Goal: Task Accomplishment & Management: Manage account settings

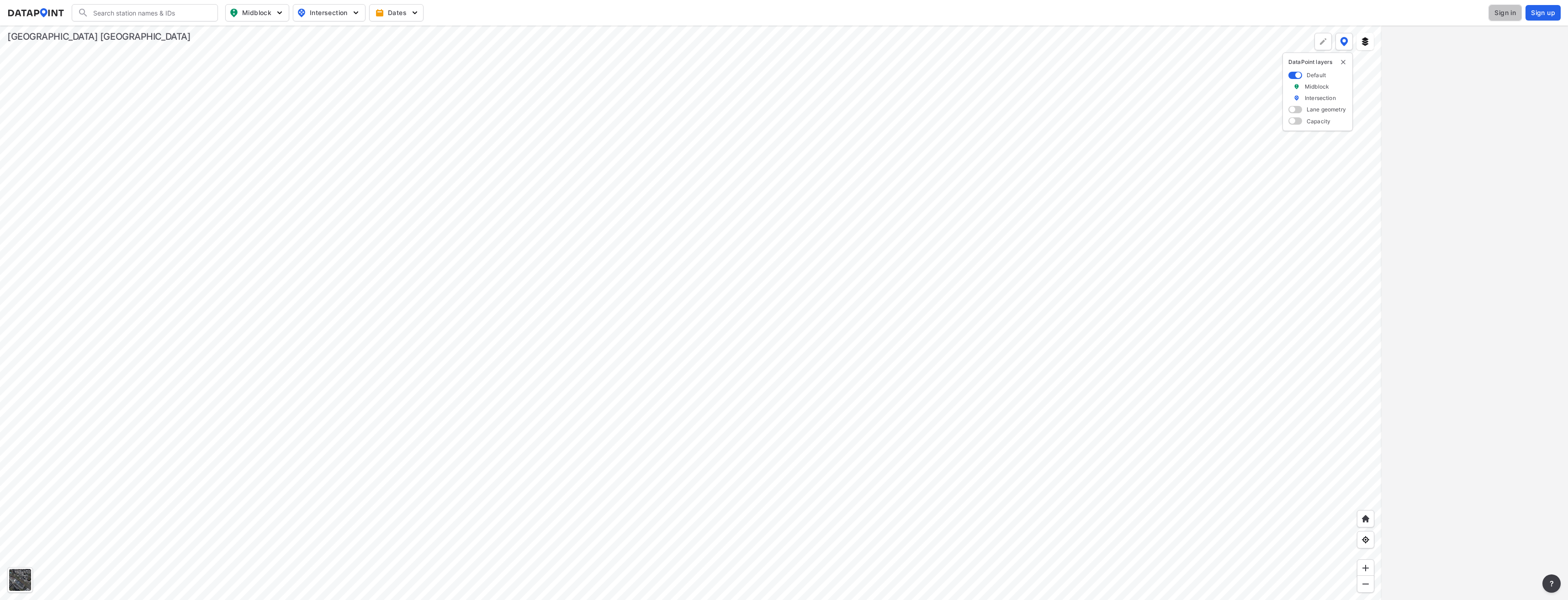
click at [1504, 15] on span "Sign in" at bounding box center [1505, 13] width 21 height 9
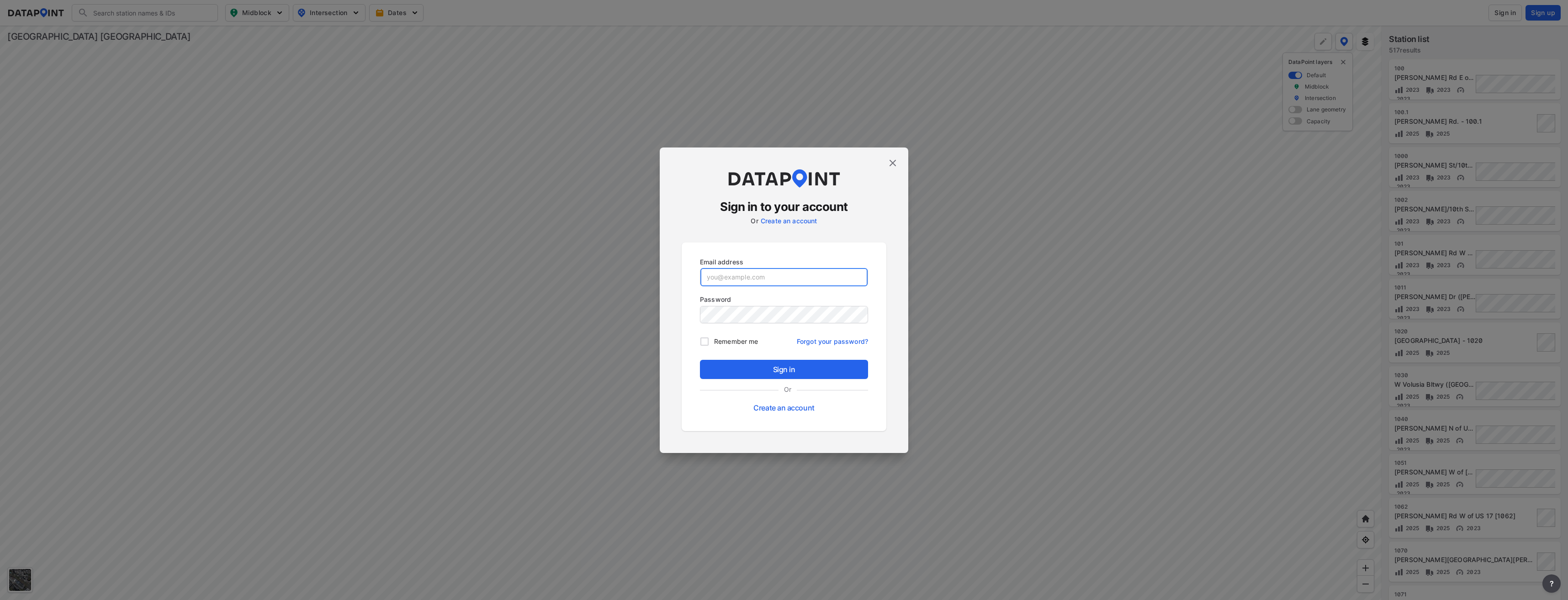
click at [717, 276] on input "email" at bounding box center [784, 277] width 167 height 18
type input "yrivera@volusia.org"
click at [700, 360] on button "Sign in" at bounding box center [784, 369] width 168 height 19
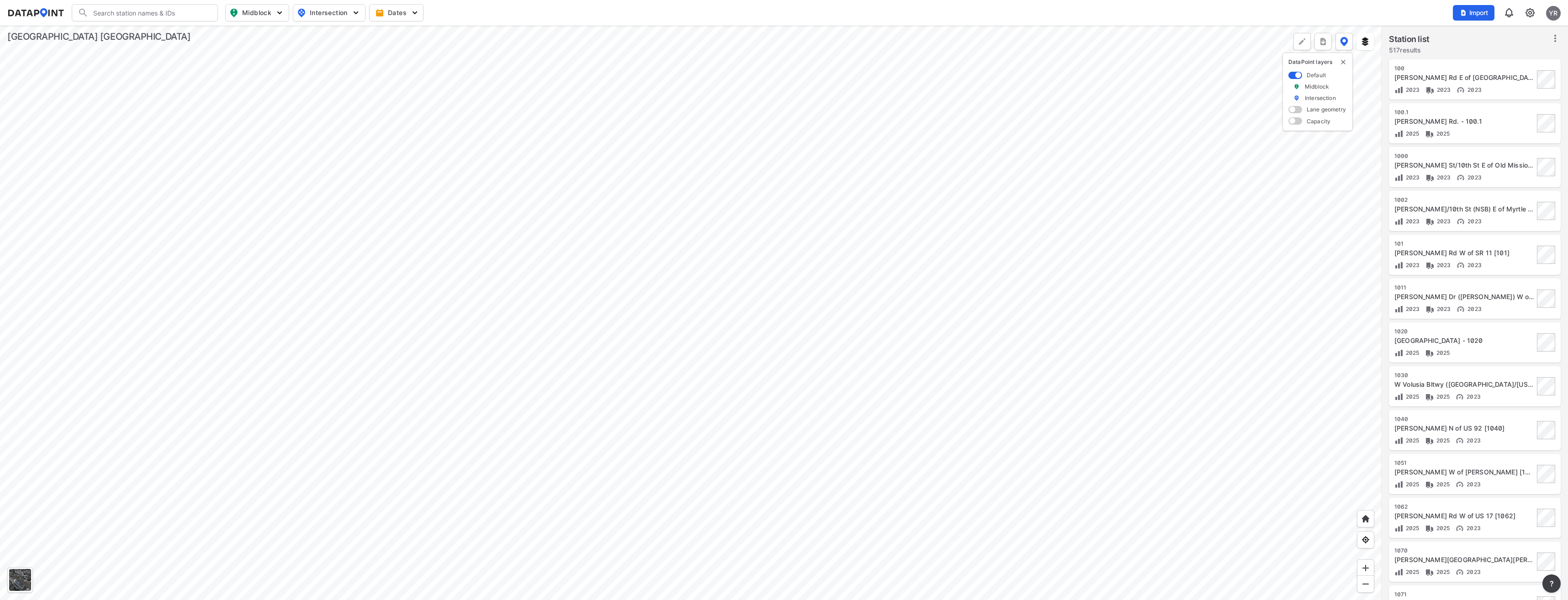
click at [1468, 12] on span "Import" at bounding box center [1474, 13] width 30 height 9
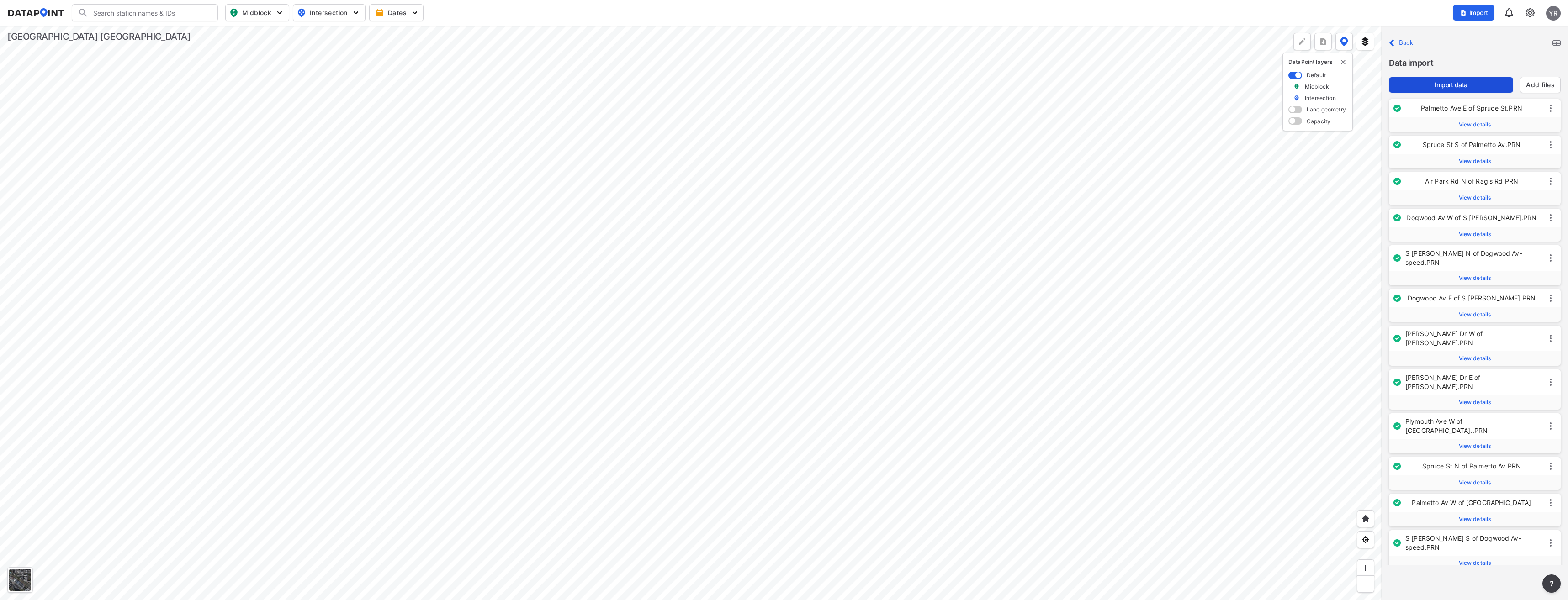
click at [1449, 86] on span "Import data" at bounding box center [1451, 85] width 110 height 9
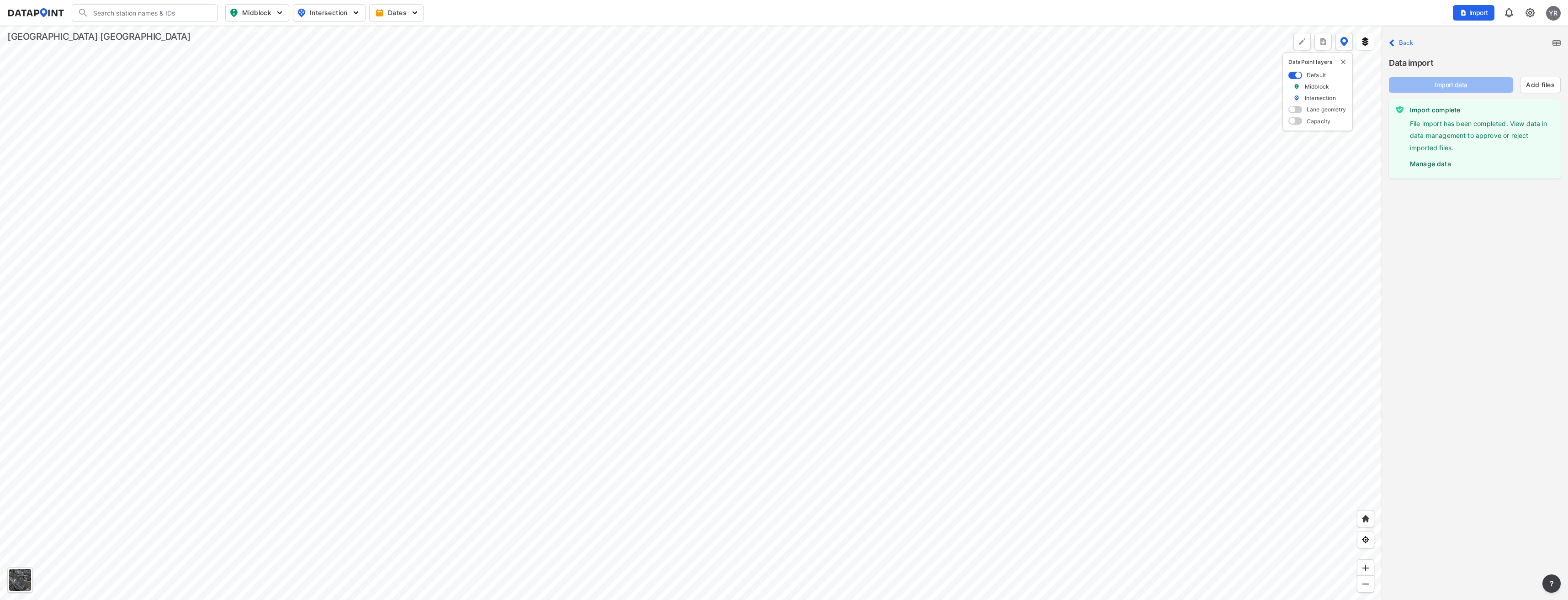
click at [1441, 164] on label "Manage data" at bounding box center [1482, 161] width 144 height 14
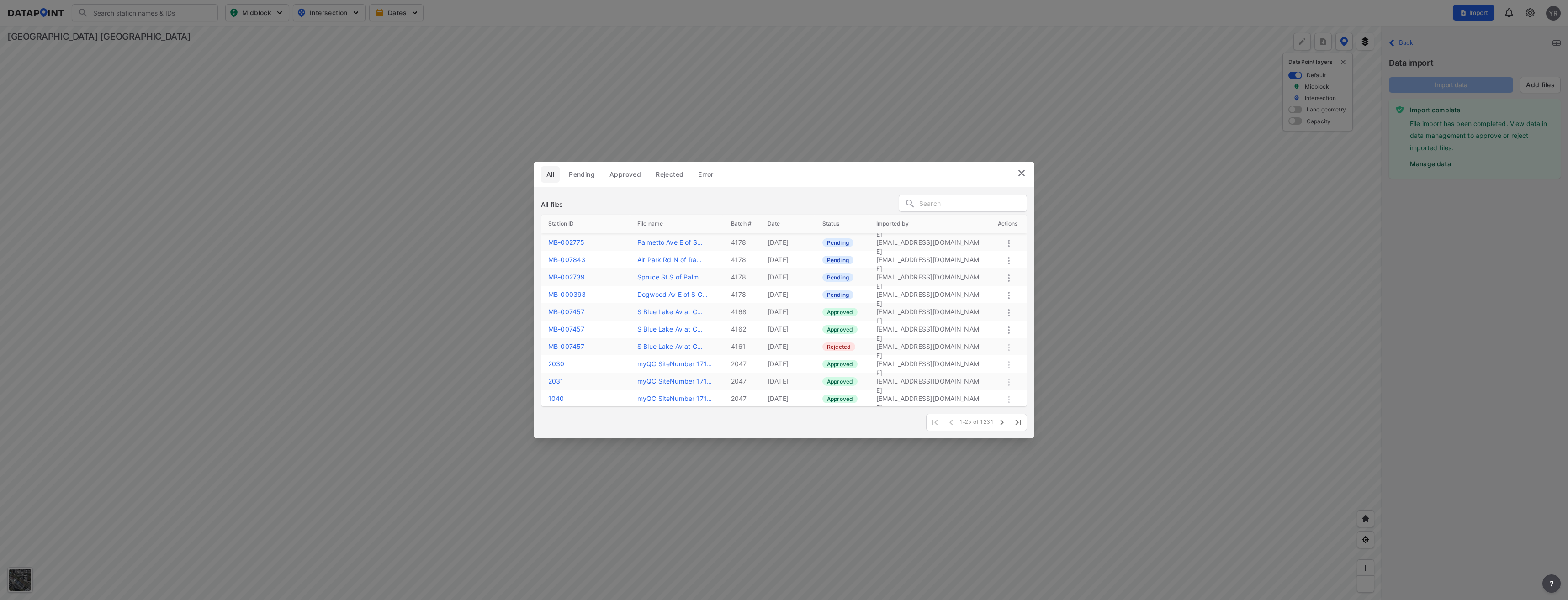
scroll to position [183, 0]
click at [1010, 270] on icon at bounding box center [1009, 268] width 11 height 11
click at [1006, 279] on label "Approve" at bounding box center [997, 280] width 26 height 9
click at [1008, 244] on icon at bounding box center [1009, 243] width 11 height 11
click at [1007, 257] on label "Approve" at bounding box center [995, 254] width 26 height 9
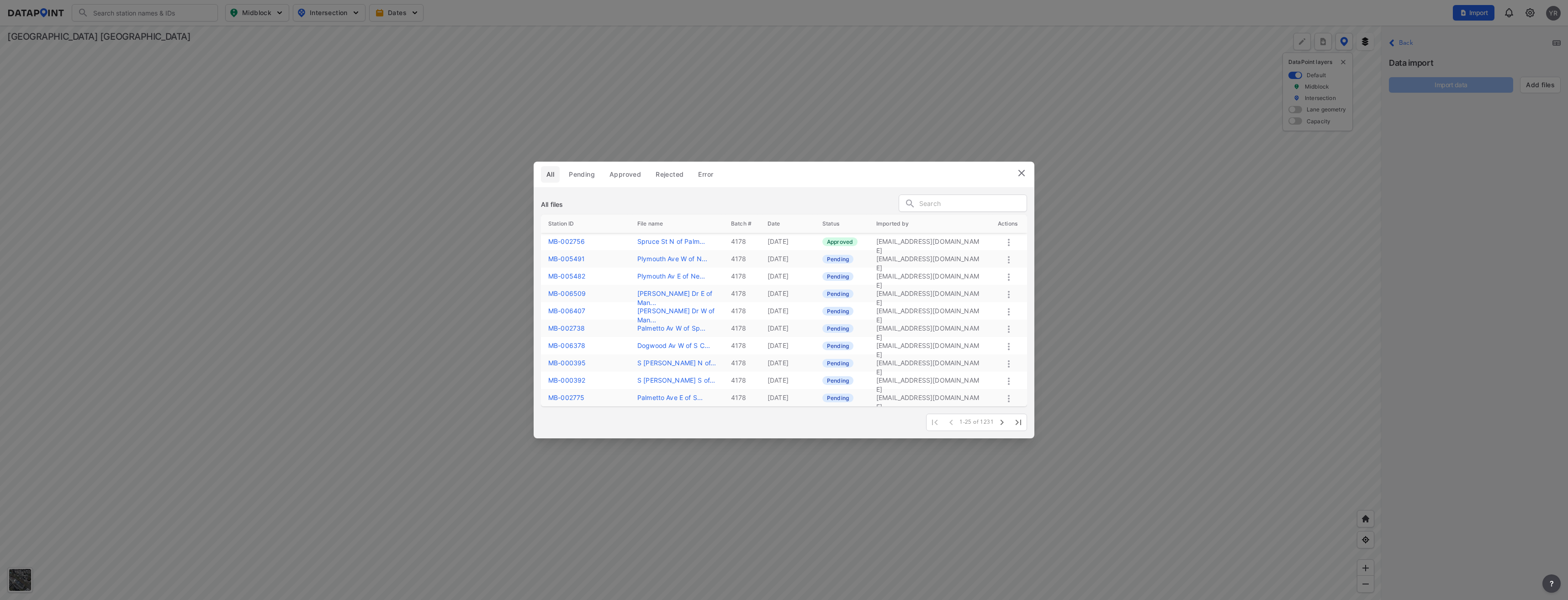
click at [1011, 263] on icon at bounding box center [1009, 260] width 11 height 11
click at [1008, 270] on label "Approve" at bounding box center [998, 273] width 26 height 9
click at [1009, 261] on icon at bounding box center [1009, 260] width 11 height 11
click at [1003, 294] on icon at bounding box center [1009, 295] width 11 height 11
click at [1007, 276] on icon at bounding box center [1009, 277] width 11 height 11
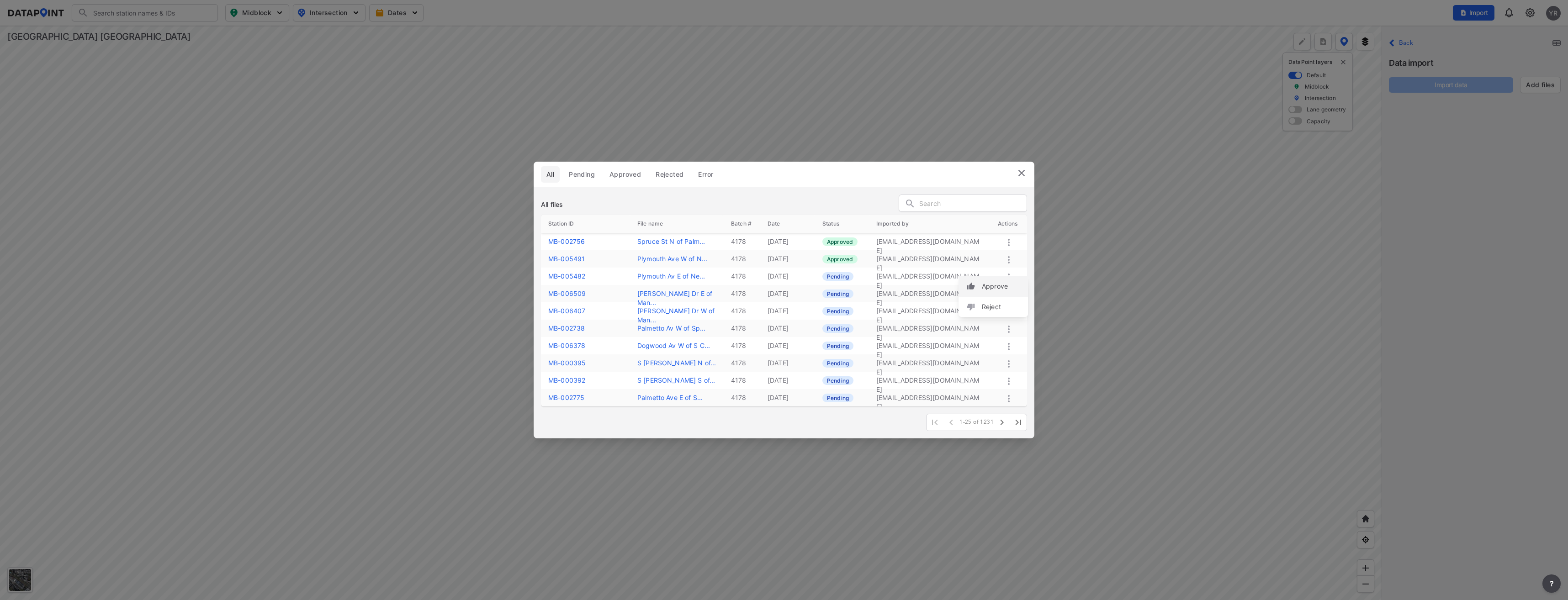
click at [1004, 285] on label "Approve" at bounding box center [995, 286] width 26 height 9
click at [1010, 295] on icon at bounding box center [1009, 295] width 11 height 11
click at [998, 308] on label "Approve" at bounding box center [998, 304] width 26 height 9
click at [1007, 312] on icon at bounding box center [1009, 312] width 11 height 11
click at [998, 322] on label "Approve" at bounding box center [995, 322] width 26 height 9
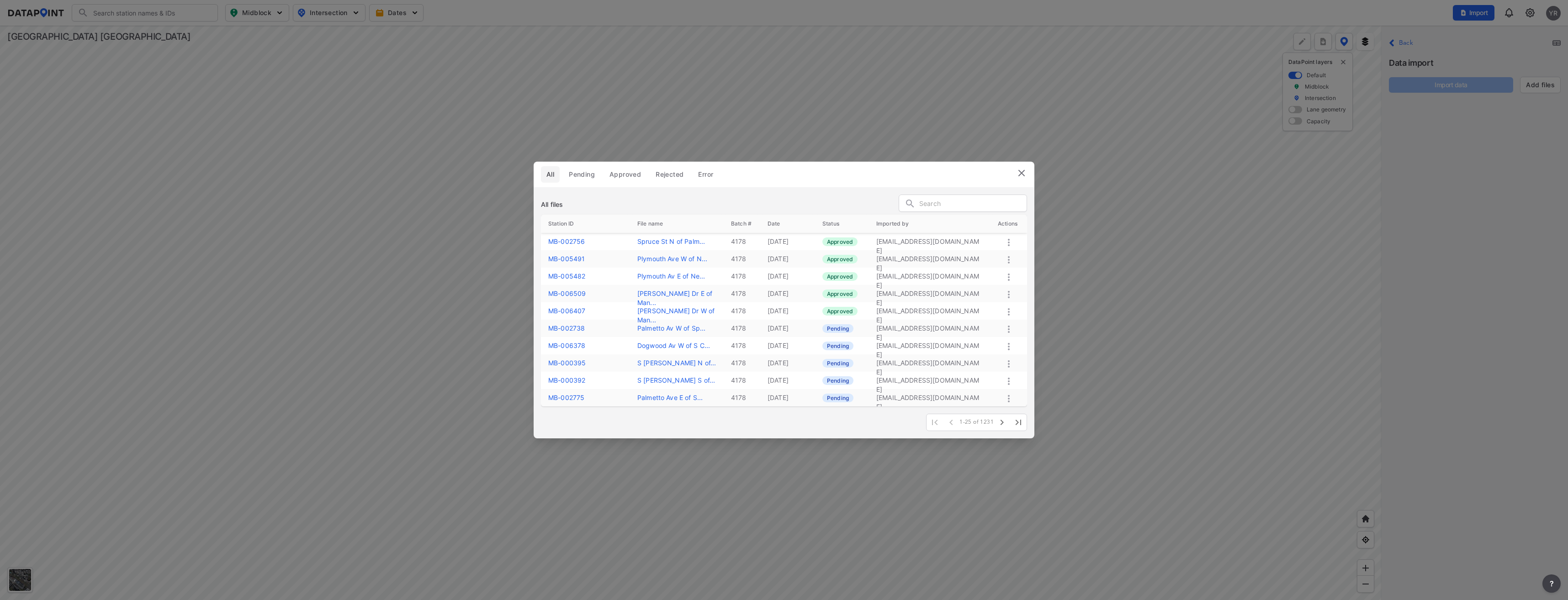
click at [1009, 329] on icon at bounding box center [1009, 329] width 11 height 11
click at [995, 337] on label "Approve" at bounding box center [996, 338] width 26 height 9
click at [1010, 347] on icon at bounding box center [1009, 347] width 11 height 11
click at [996, 361] on div "Approve" at bounding box center [995, 357] width 69 height 21
click at [1010, 366] on icon at bounding box center [1009, 364] width 11 height 11
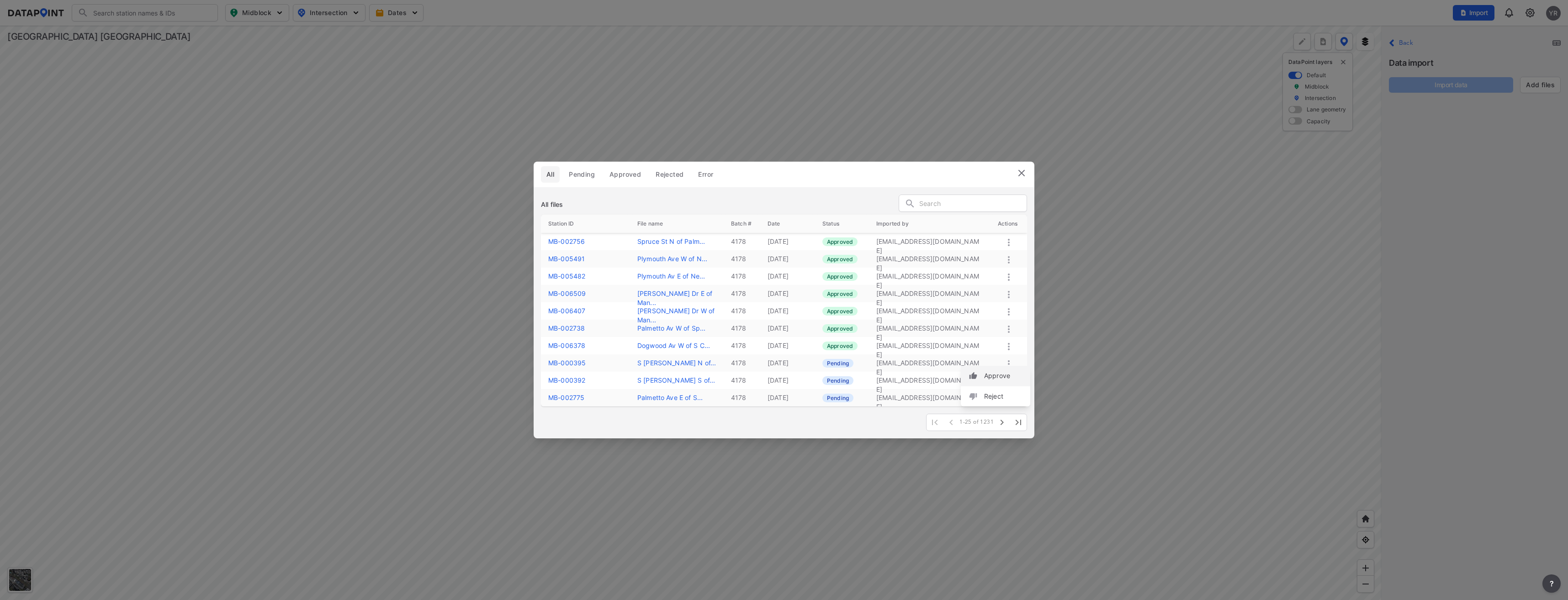
click at [995, 378] on label "Approve" at bounding box center [997, 375] width 26 height 9
click at [1007, 383] on icon at bounding box center [1009, 382] width 11 height 11
click at [998, 391] on label "Approve" at bounding box center [995, 392] width 26 height 9
click at [1010, 401] on icon at bounding box center [1009, 399] width 11 height 11
click at [997, 411] on label "Approve" at bounding box center [997, 411] width 26 height 9
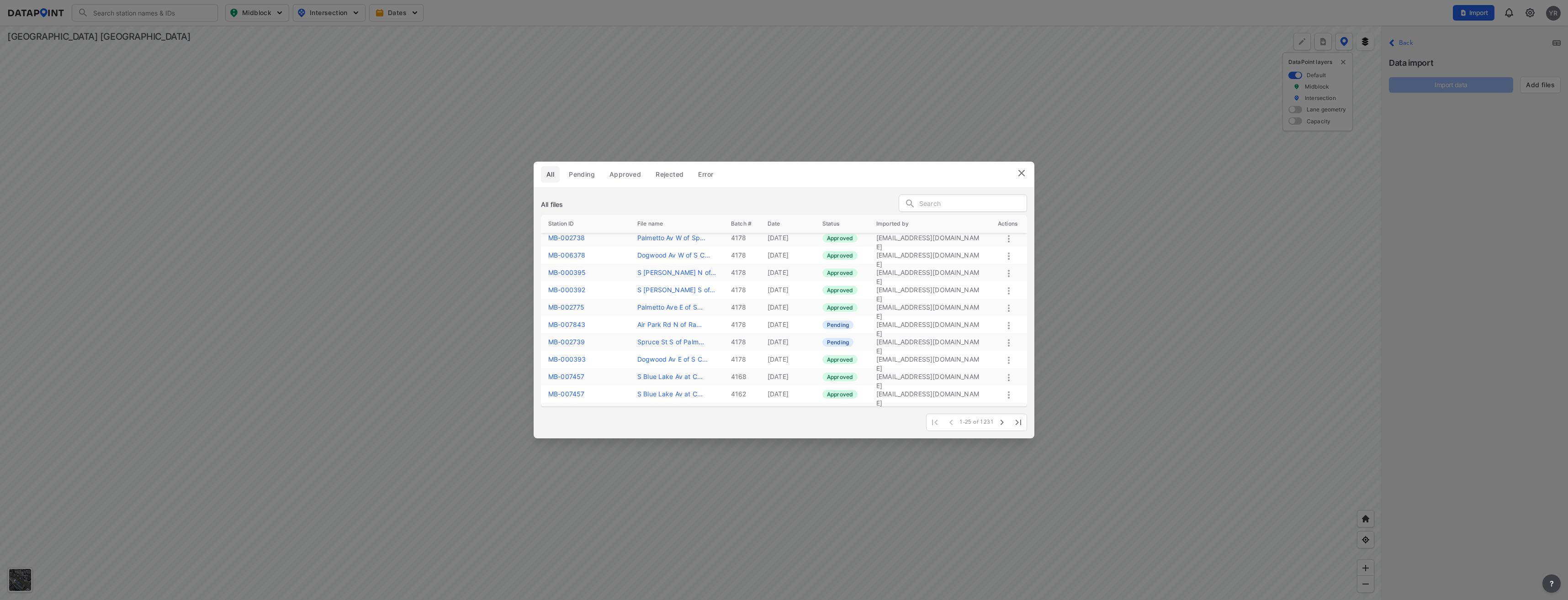
scroll to position [91, 0]
click at [1007, 323] on icon at bounding box center [1009, 325] width 11 height 11
click at [996, 333] on label "Approve" at bounding box center [994, 333] width 26 height 9
click at [1010, 252] on icon at bounding box center [1009, 251] width 11 height 11
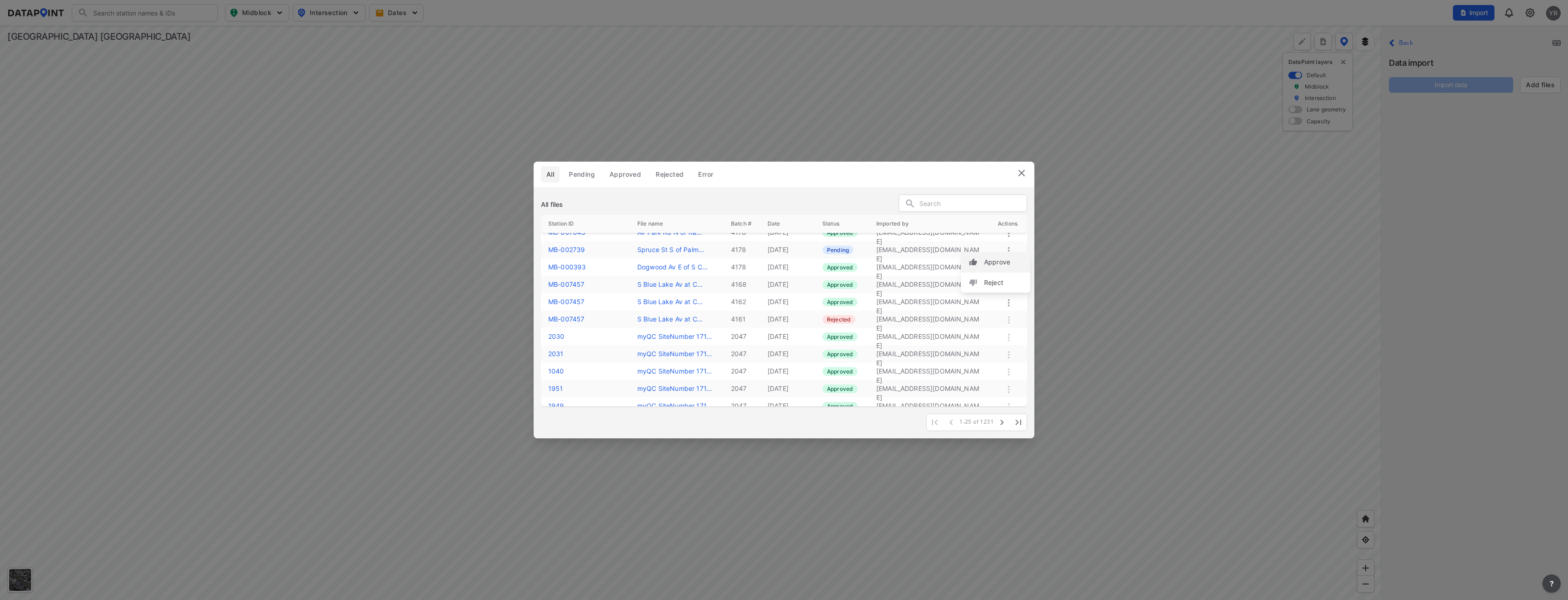
click at [1003, 260] on label "Approve" at bounding box center [997, 262] width 26 height 9
click at [1021, 175] on img at bounding box center [1021, 173] width 11 height 11
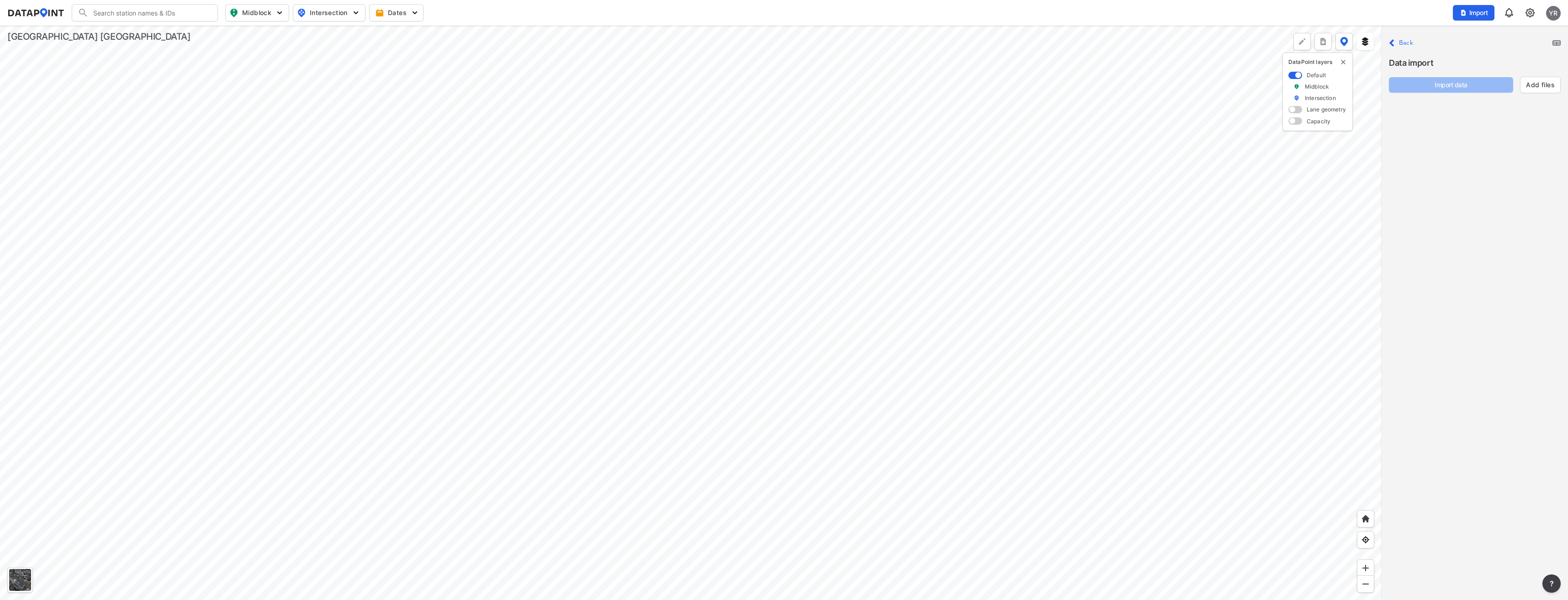
click at [1405, 42] on label "Back" at bounding box center [1405, 43] width 14 height 7
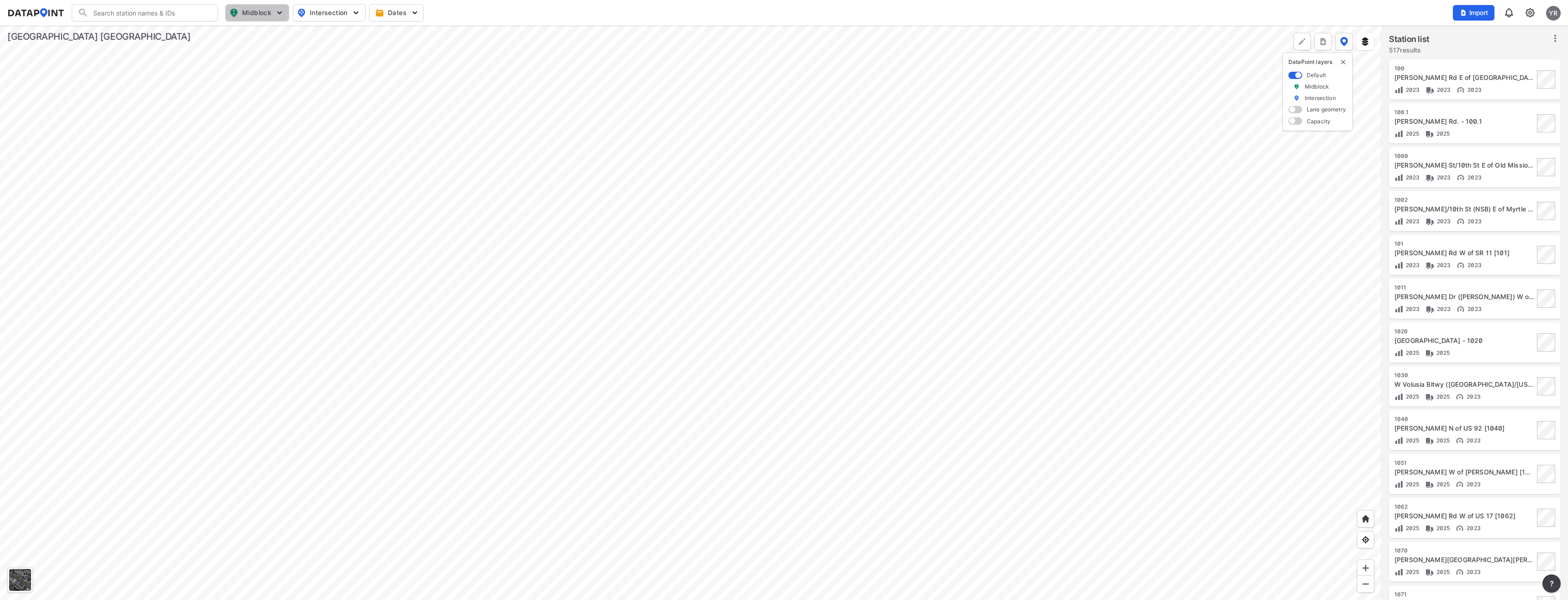
click at [261, 10] on span "Midblock" at bounding box center [256, 13] width 54 height 11
click at [238, 69] on span "Vehicle speed" at bounding box center [251, 67] width 43 height 10
click at [210, 69] on input "Vehicle speed" at bounding box center [205, 67] width 9 height 9
checkbox input "true"
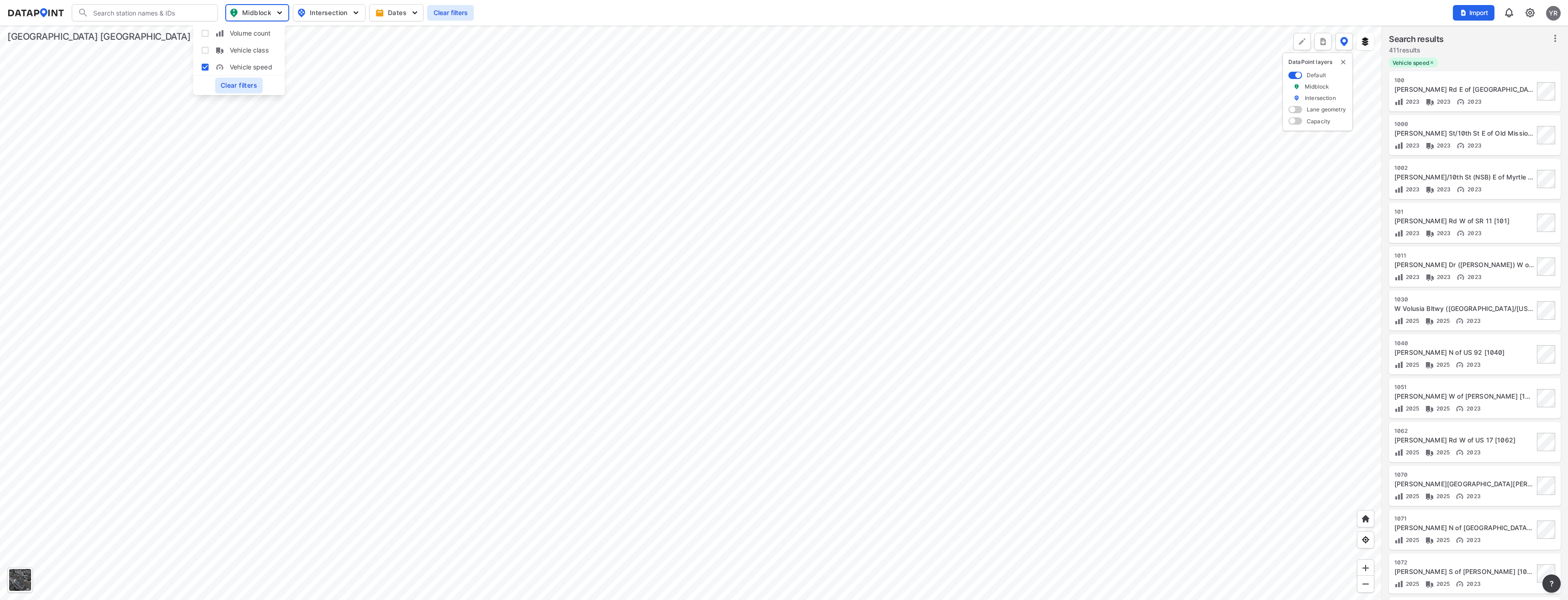
click at [239, 88] on span "Clear filters" at bounding box center [239, 85] width 37 height 9
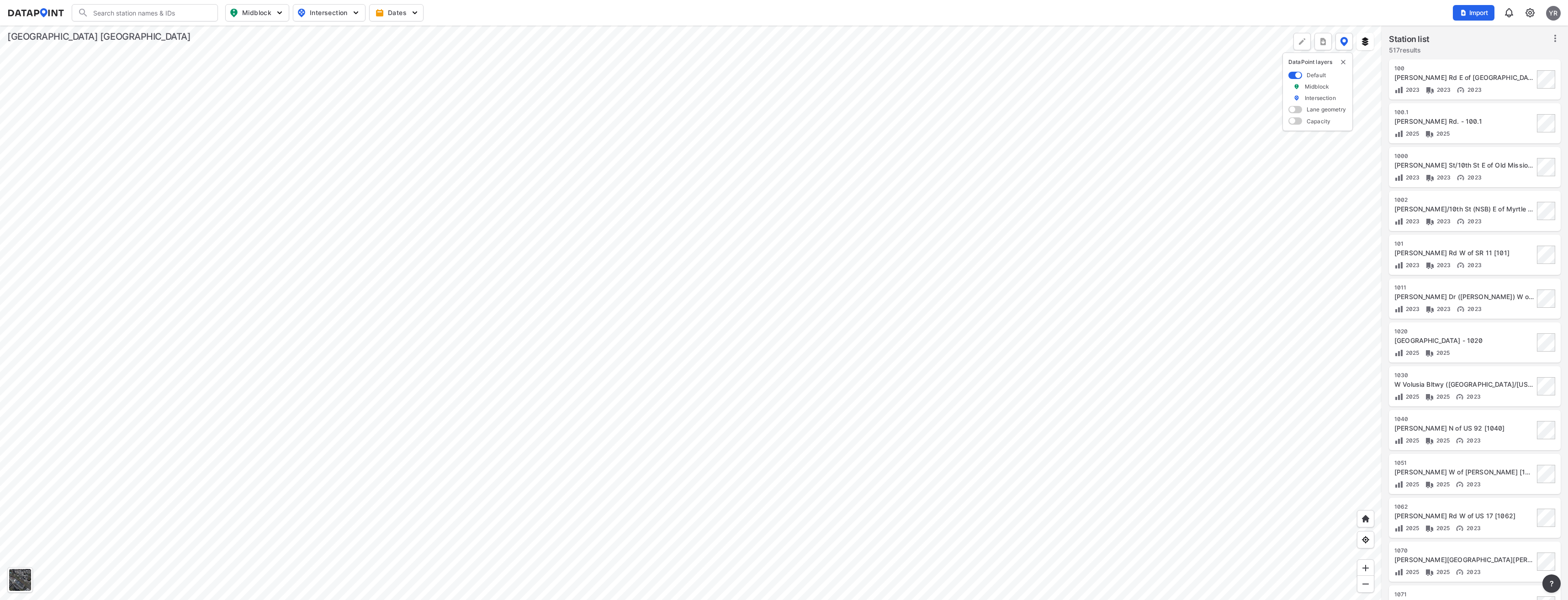
click at [472, 141] on div at bounding box center [691, 313] width 1382 height 574
click at [430, 42] on div at bounding box center [691, 313] width 1382 height 574
click at [430, 172] on div at bounding box center [691, 313] width 1382 height 574
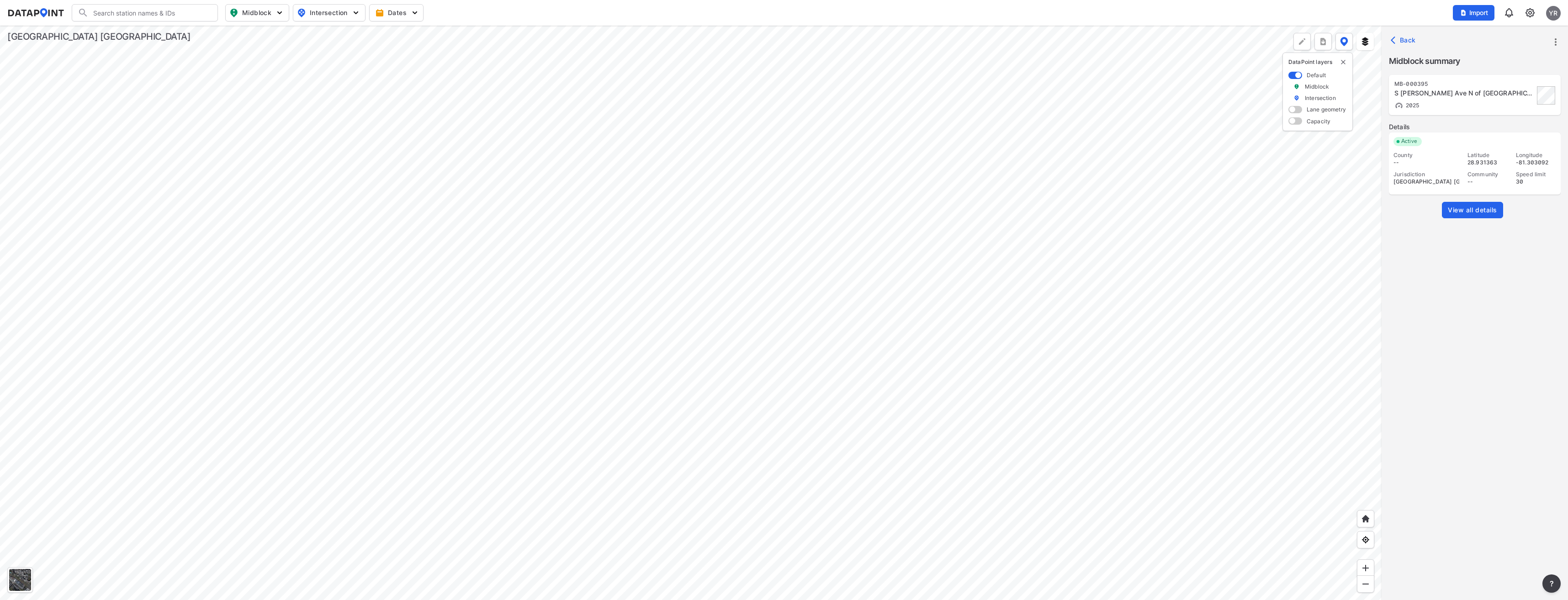
click at [1463, 208] on span "View all details" at bounding box center [1472, 210] width 49 height 9
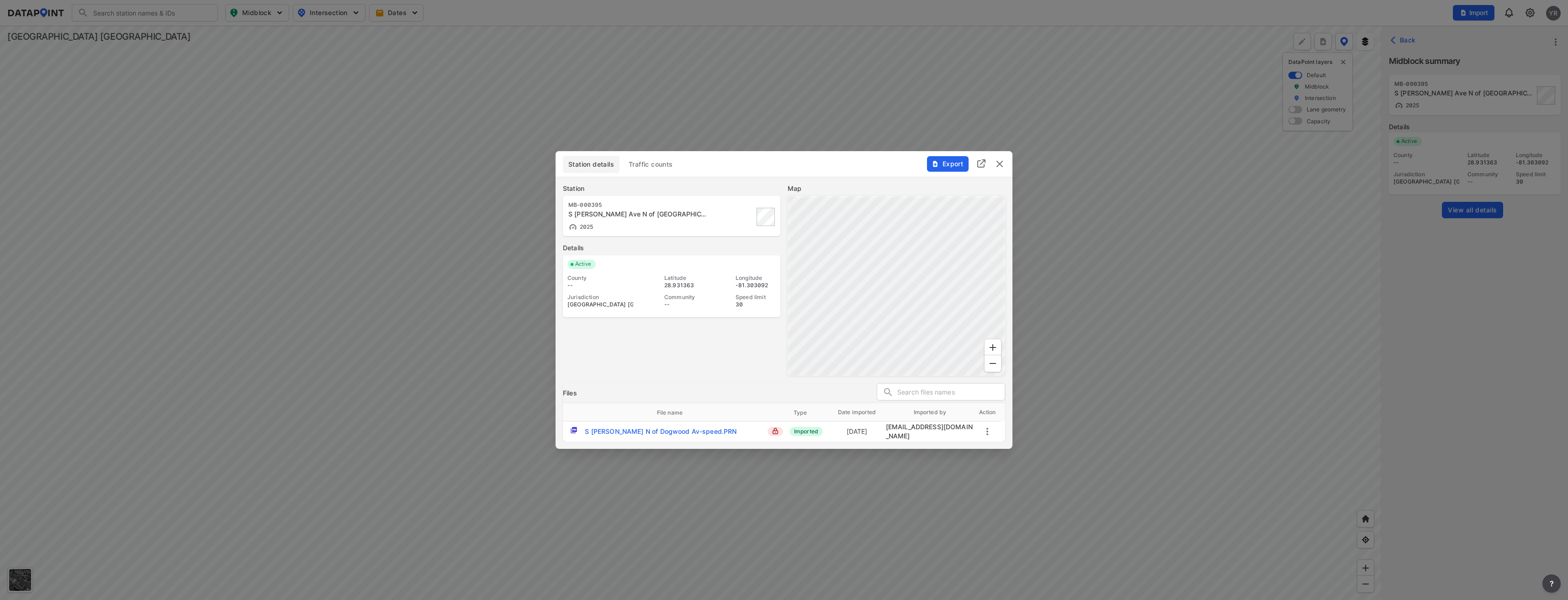
click at [659, 166] on span "Traffic counts" at bounding box center [651, 164] width 44 height 9
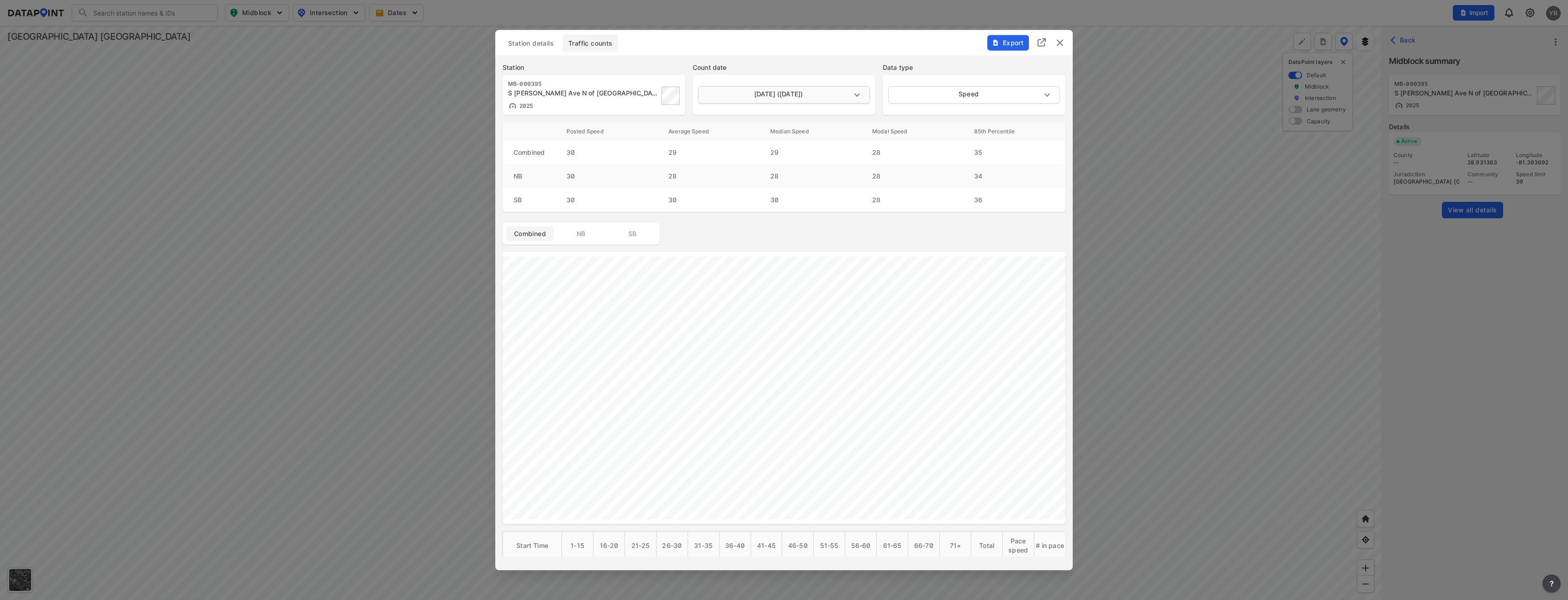
click at [856, 92] on body "Search Please enter a search term. Midblock Intersection Dates Import YR Import…" at bounding box center [784, 300] width 1568 height 600
click at [791, 114] on li "October 1 2025 (Wednesday)" at bounding box center [783, 112] width 170 height 18
click at [851, 96] on body "Search Please enter a search term. Midblock Intersection Dates Import YR Import…" at bounding box center [784, 300] width 1568 height 600
click at [724, 72] on li "October 2 2025 (Thursday)" at bounding box center [783, 77] width 170 height 18
type input "2025-10-02"
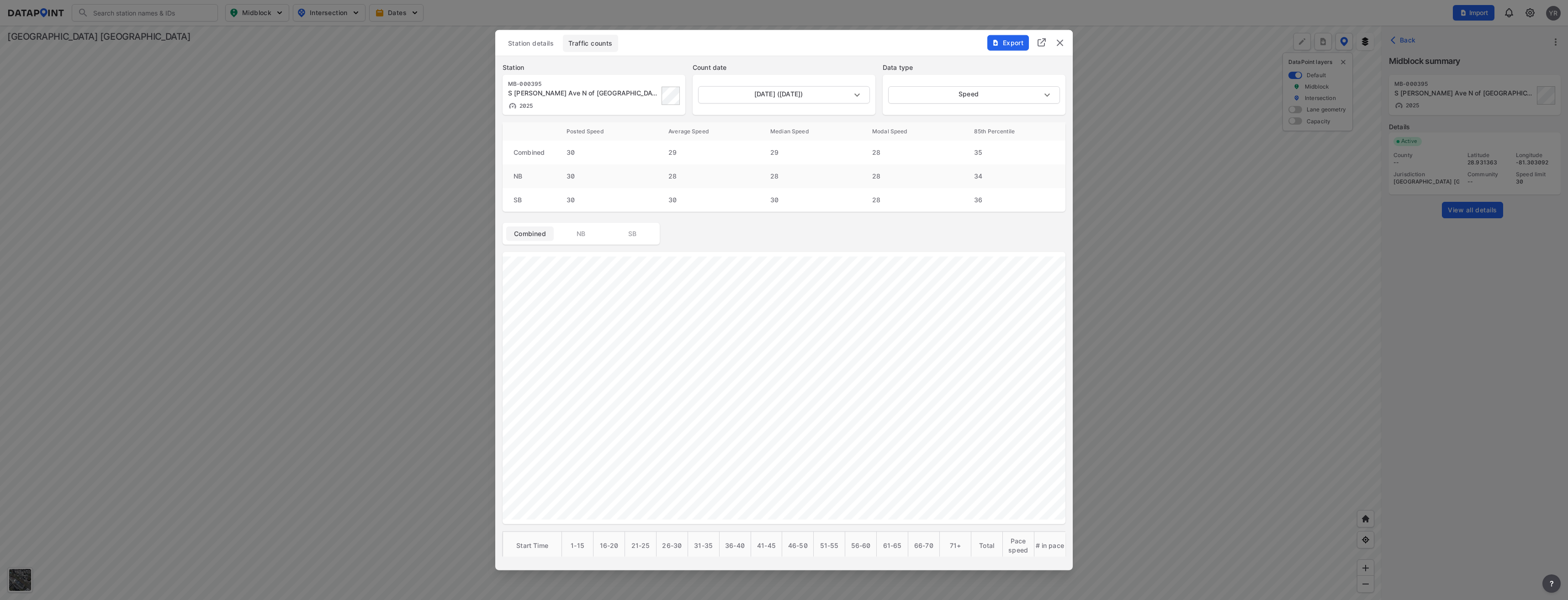
click at [535, 40] on span "Station details" at bounding box center [531, 43] width 46 height 9
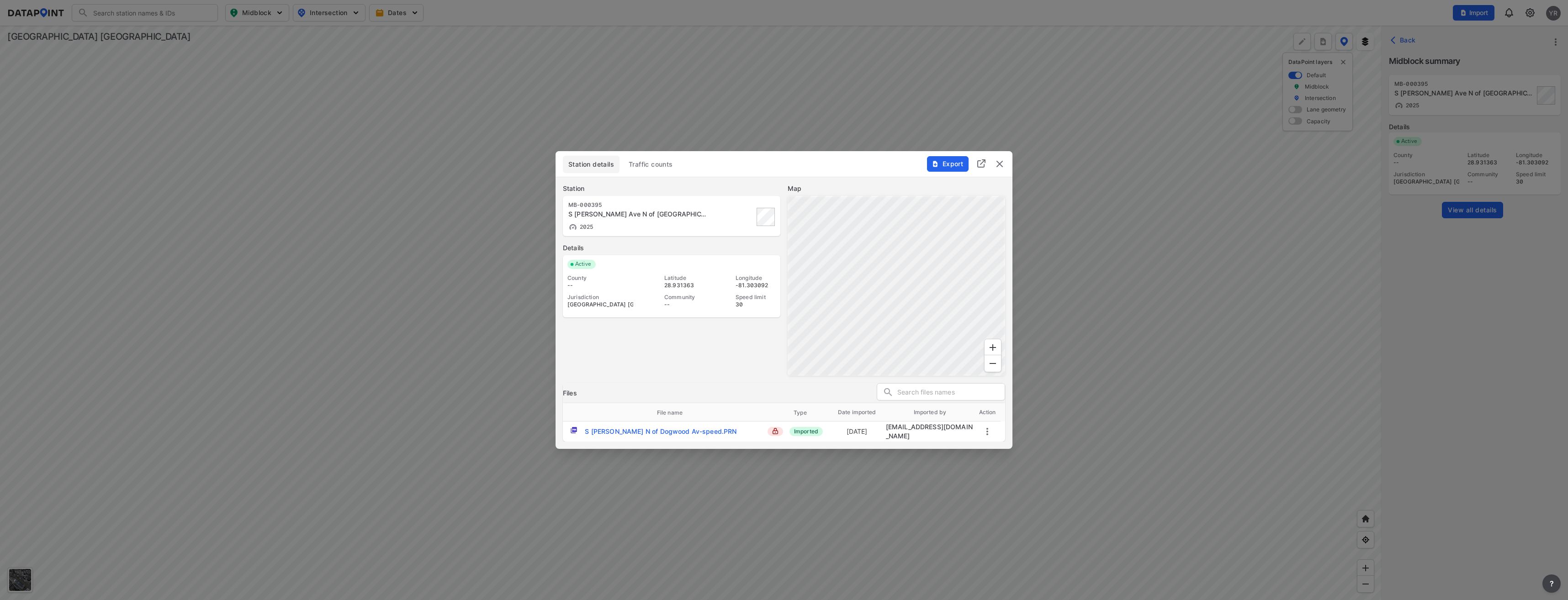
click at [660, 169] on span "Traffic counts" at bounding box center [651, 164] width 44 height 9
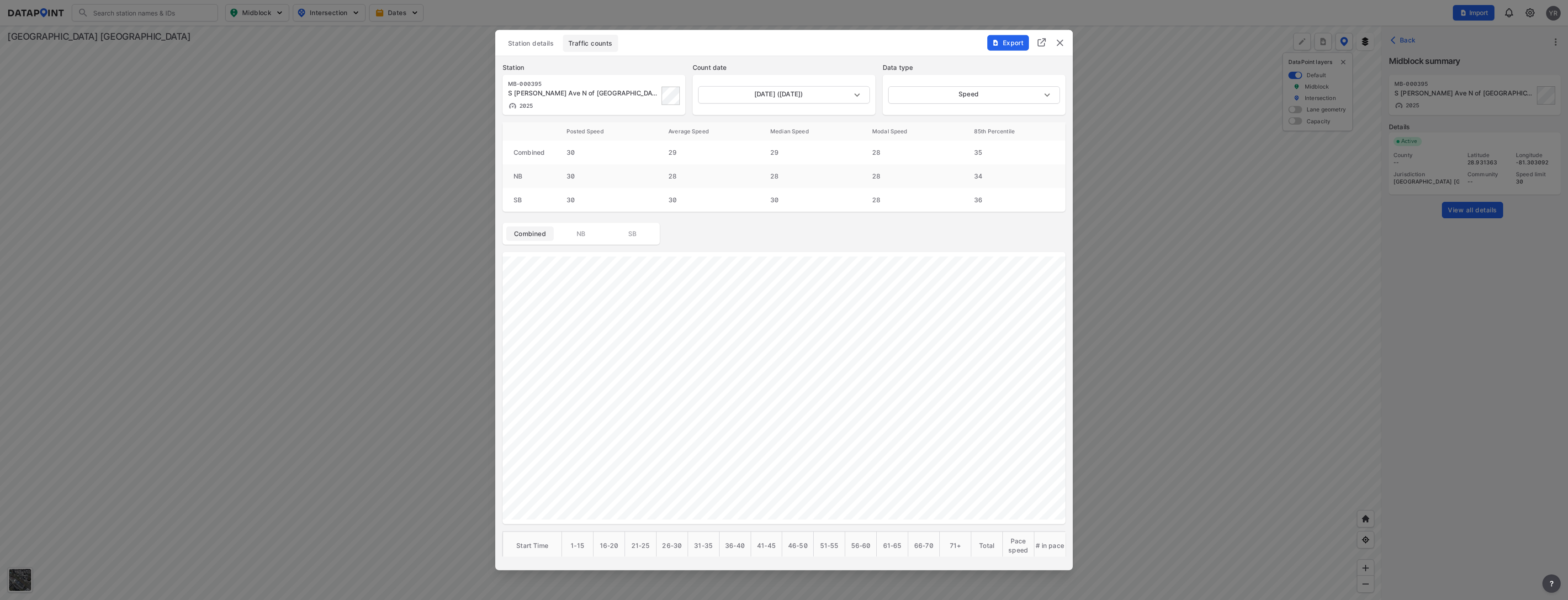
click at [583, 239] on button "NB" at bounding box center [581, 234] width 47 height 15
click at [643, 235] on span "SB" at bounding box center [632, 234] width 37 height 9
click at [1063, 45] on img "delete" at bounding box center [1060, 43] width 11 height 11
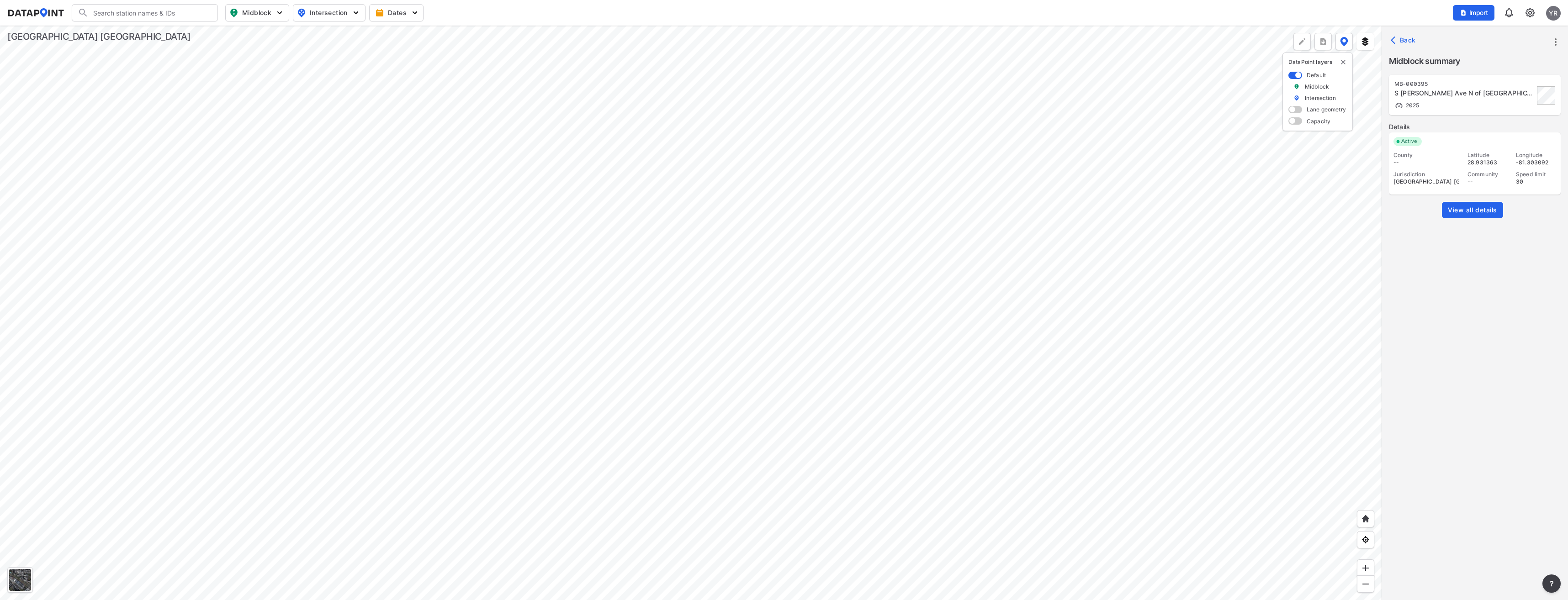
click at [1483, 14] on span "Import" at bounding box center [1474, 13] width 30 height 9
click at [1476, 15] on span "Import" at bounding box center [1474, 13] width 30 height 9
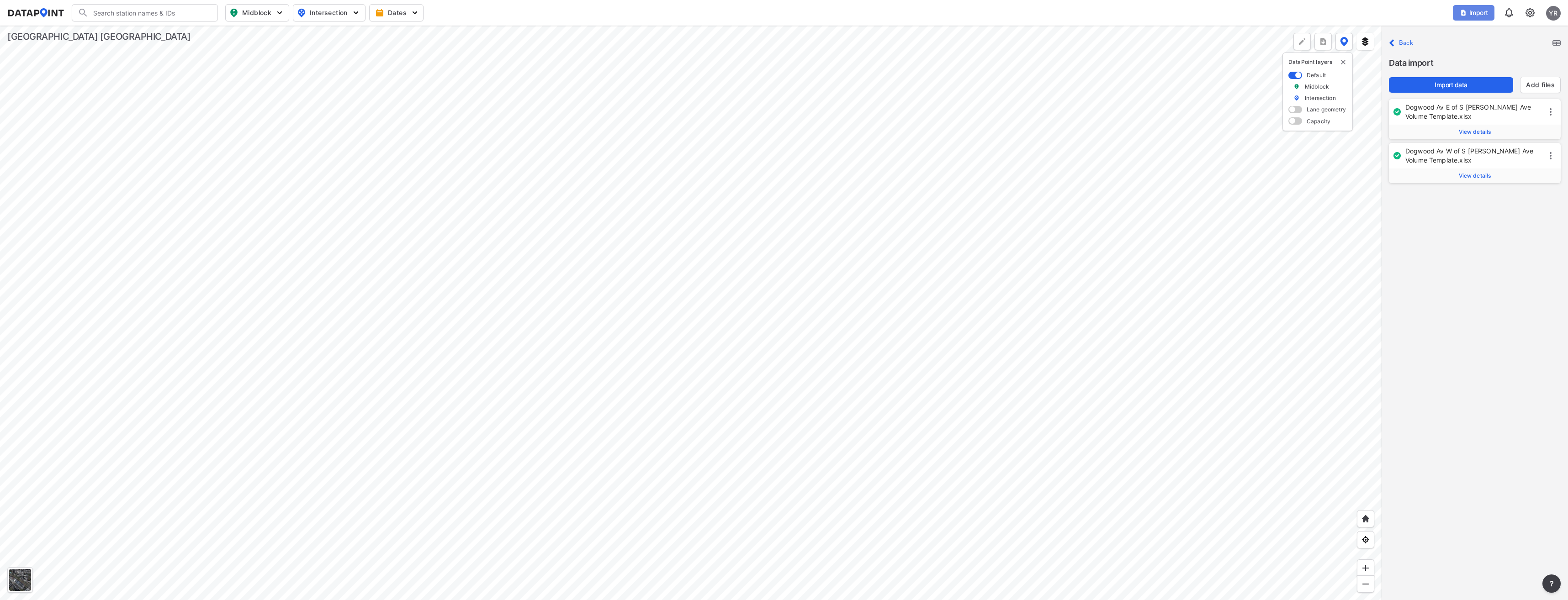
click at [1474, 10] on span "Import" at bounding box center [1474, 13] width 30 height 9
click at [1483, 13] on span "Import" at bounding box center [1474, 13] width 30 height 9
drag, startPoint x: 1479, startPoint y: 14, endPoint x: 1381, endPoint y: 20, distance: 98.2
click at [1479, 14] on span "Import" at bounding box center [1474, 13] width 30 height 9
click at [1477, 8] on button "Import" at bounding box center [1474, 13] width 41 height 16
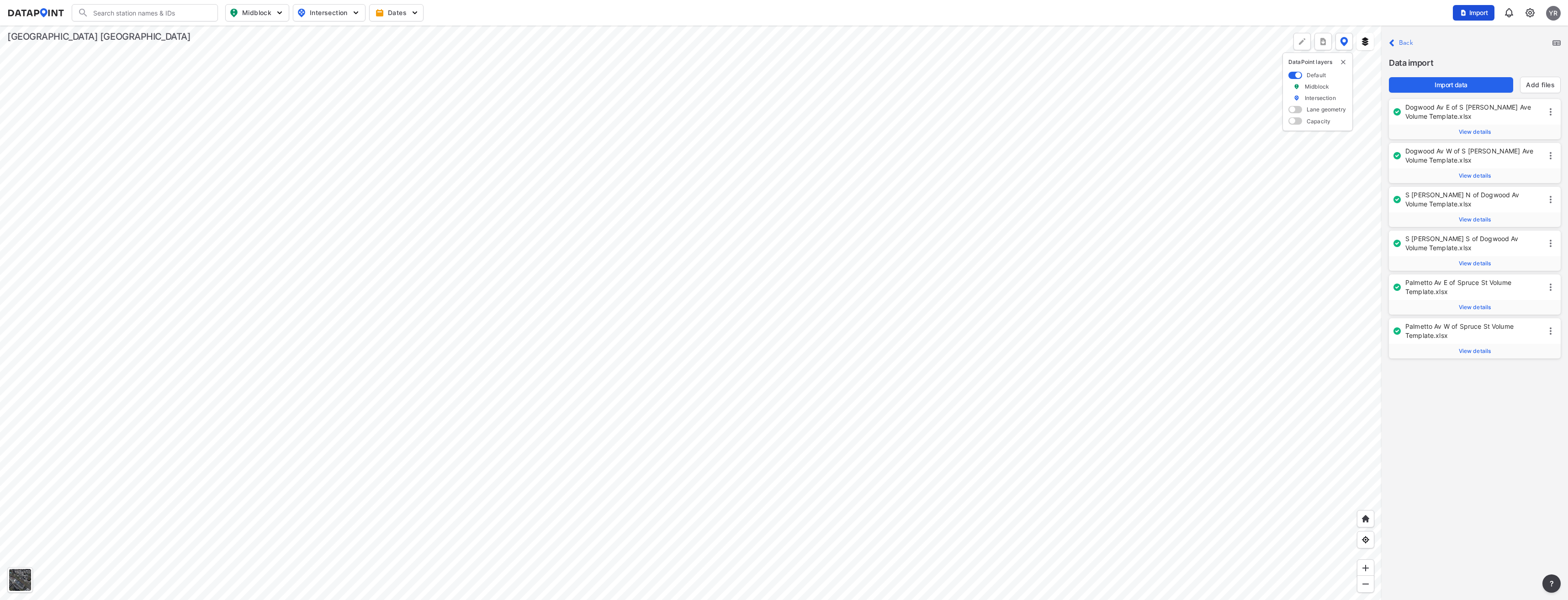
click at [1474, 13] on span "Import" at bounding box center [1474, 13] width 30 height 9
click at [1477, 16] on span "Import" at bounding box center [1474, 13] width 30 height 9
click at [1479, 13] on span "Import" at bounding box center [1474, 13] width 30 height 9
click at [1471, 15] on span "Import" at bounding box center [1474, 13] width 30 height 9
click at [1483, 12] on span "Import" at bounding box center [1474, 13] width 30 height 9
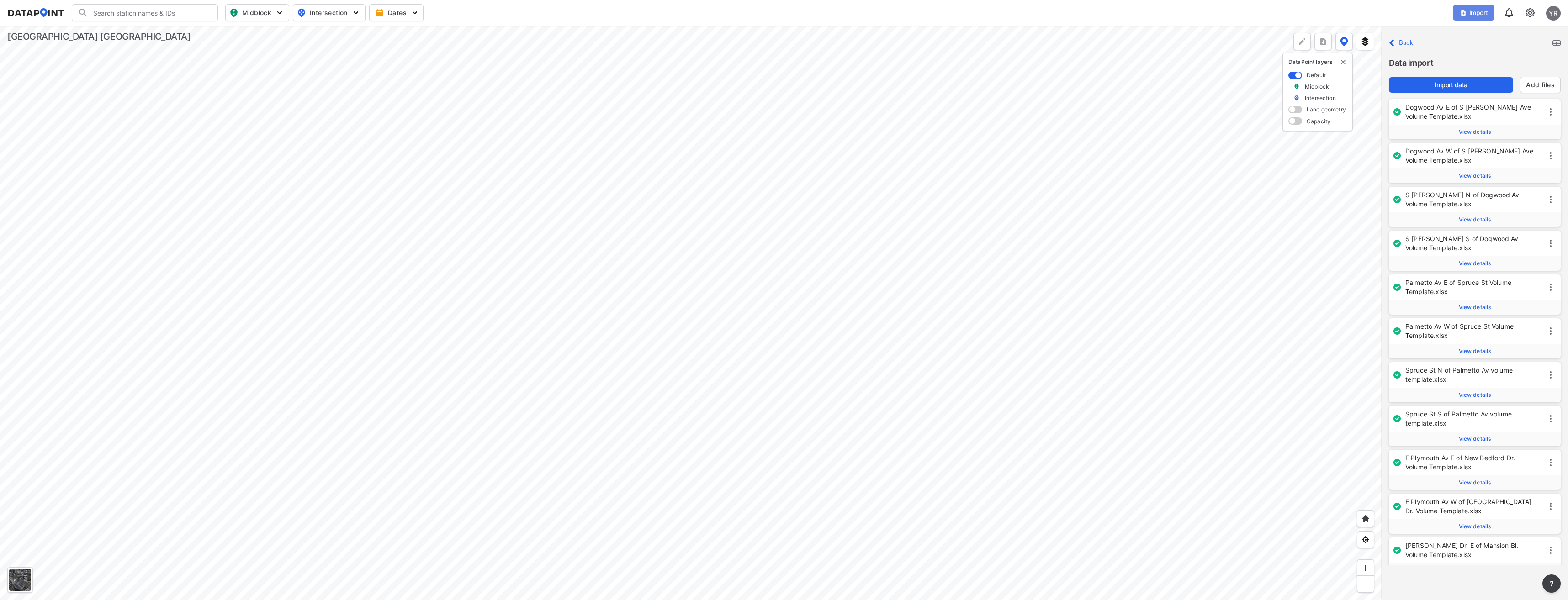
click at [1485, 9] on span "Import" at bounding box center [1474, 13] width 30 height 9
click at [1486, 7] on button "Import" at bounding box center [1474, 13] width 41 height 16
click at [1466, 82] on span "Import data" at bounding box center [1451, 85] width 110 height 9
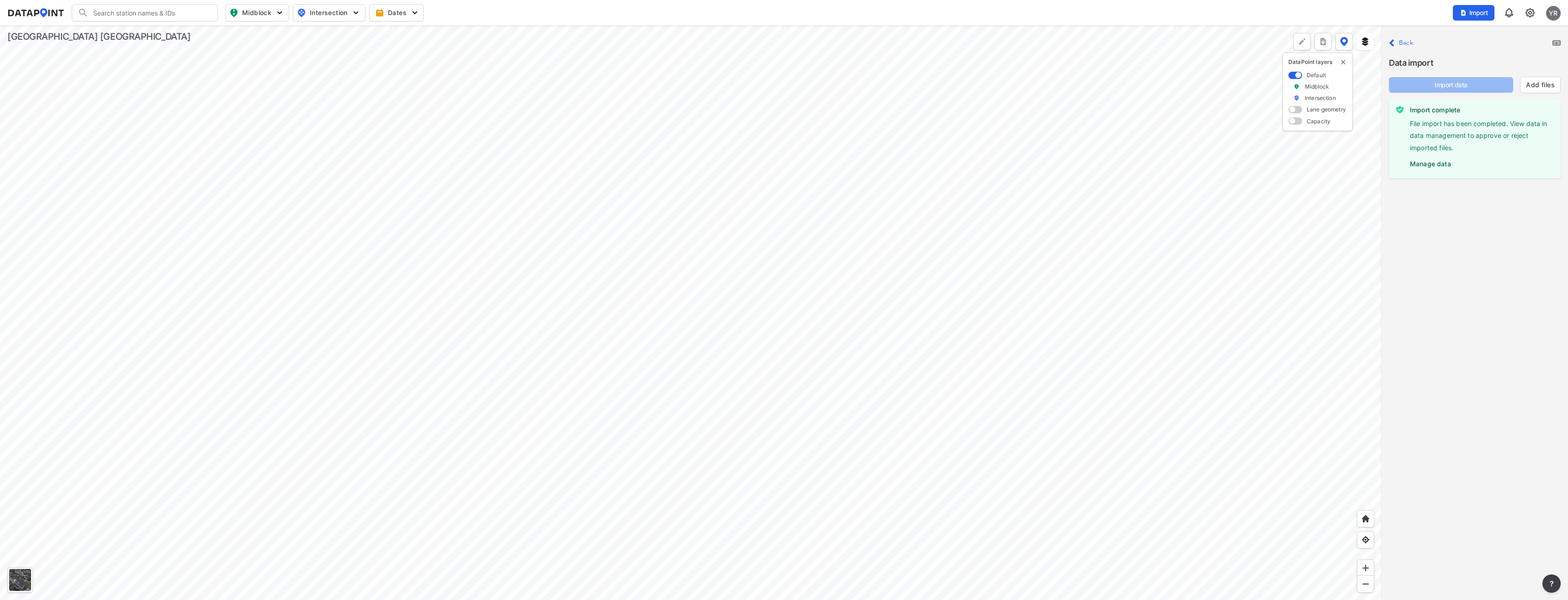
click at [1435, 162] on label "Manage data" at bounding box center [1482, 161] width 144 height 14
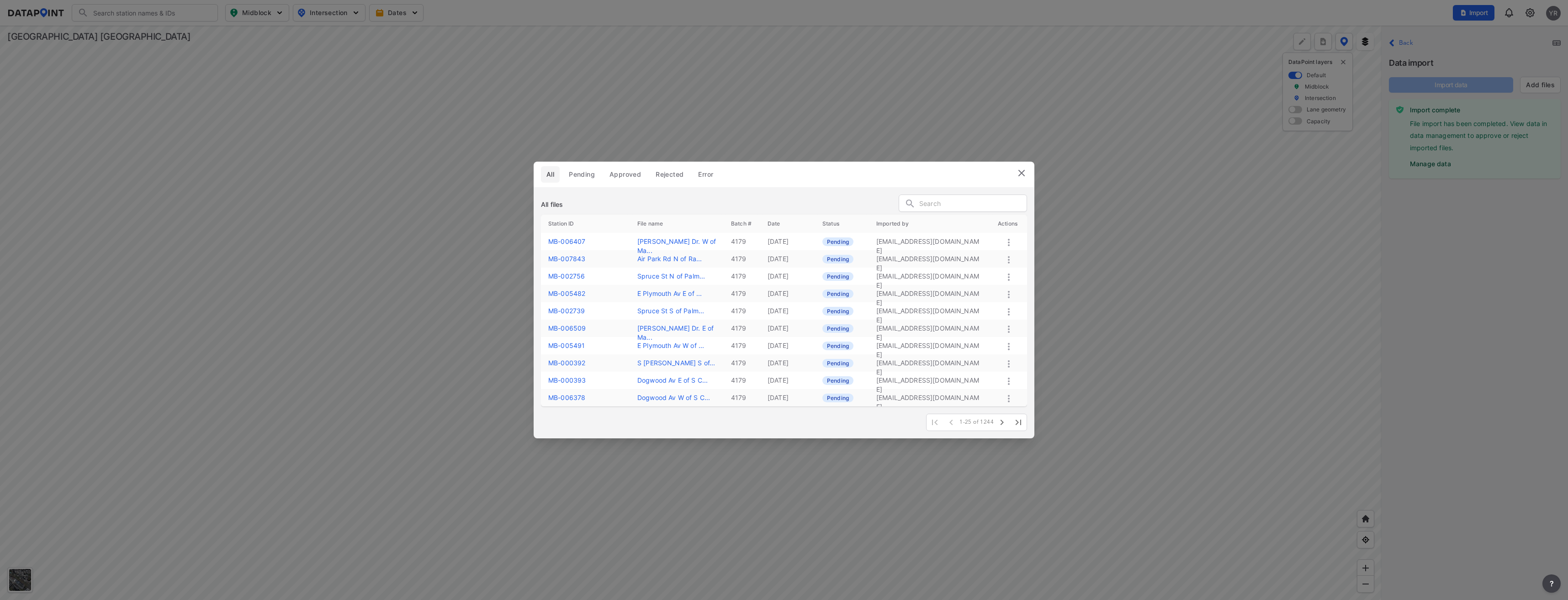
click at [1009, 243] on icon at bounding box center [1009, 243] width 2 height 7
click at [996, 253] on label "Approve" at bounding box center [996, 253] width 26 height 9
click at [1009, 259] on icon at bounding box center [1009, 260] width 11 height 11
click at [989, 269] on label "Approve" at bounding box center [996, 268] width 26 height 9
click at [1007, 276] on icon at bounding box center [1009, 277] width 11 height 11
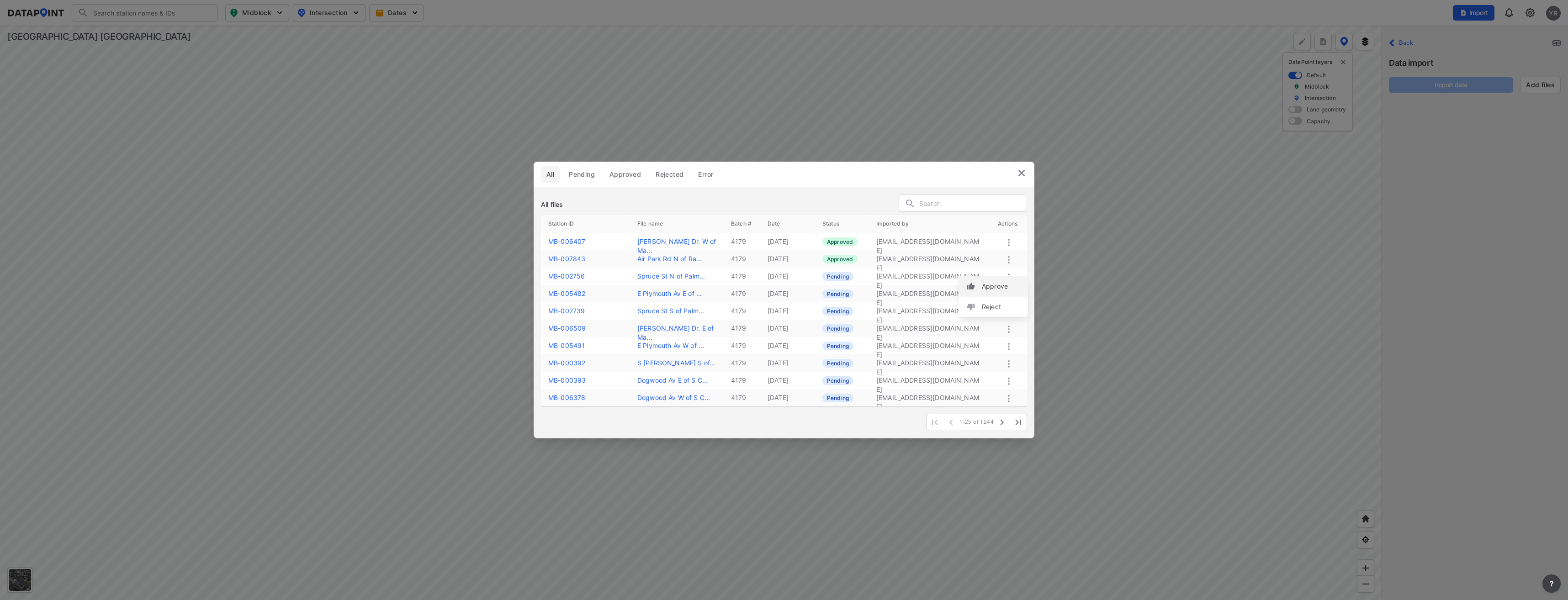
click at [993, 286] on label "Approve" at bounding box center [995, 286] width 26 height 9
click at [1009, 292] on icon at bounding box center [1009, 295] width 2 height 7
click at [1003, 301] on label "Approve" at bounding box center [996, 302] width 26 height 9
click at [1007, 312] on icon at bounding box center [1009, 312] width 11 height 11
click at [987, 324] on label "Approve" at bounding box center [994, 321] width 26 height 9
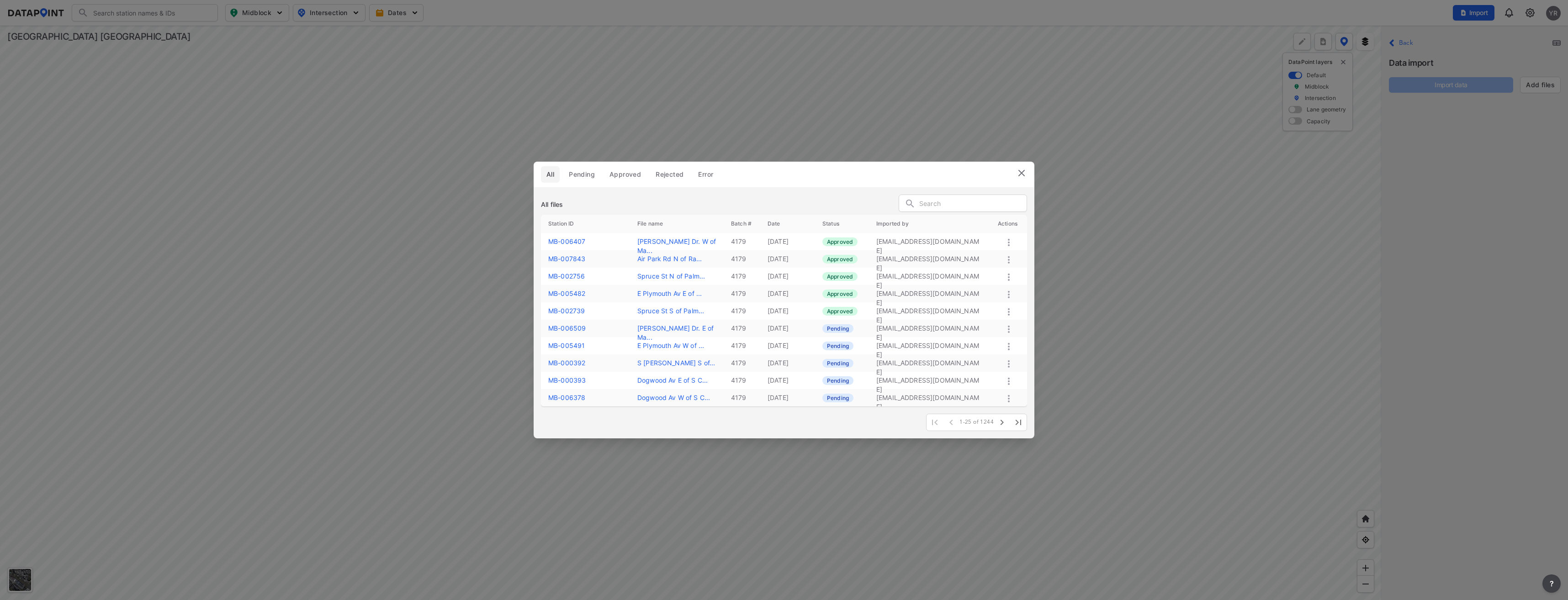
click at [1009, 332] on icon at bounding box center [1009, 329] width 2 height 7
click at [996, 343] on label "Approve" at bounding box center [996, 342] width 26 height 9
click at [1009, 347] on icon at bounding box center [1009, 347] width 2 height 7
click at [989, 357] on label "Approve" at bounding box center [996, 357] width 26 height 9
click at [1007, 364] on icon at bounding box center [1009, 364] width 11 height 11
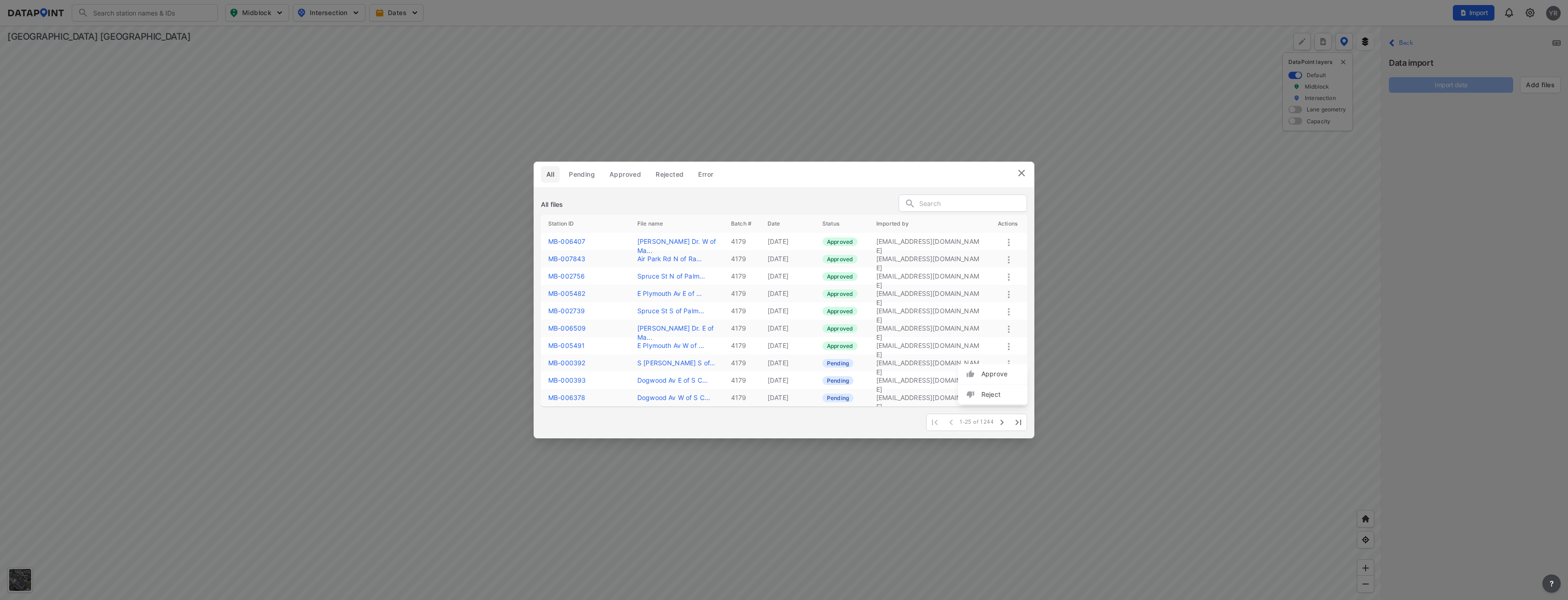
click at [989, 375] on label "Approve" at bounding box center [994, 374] width 26 height 9
click at [1007, 382] on icon at bounding box center [1009, 382] width 11 height 11
click at [990, 393] on label "Approve" at bounding box center [994, 391] width 26 height 9
click at [1009, 397] on icon at bounding box center [1009, 399] width 2 height 7
click at [987, 409] on label "Approve" at bounding box center [996, 406] width 26 height 9
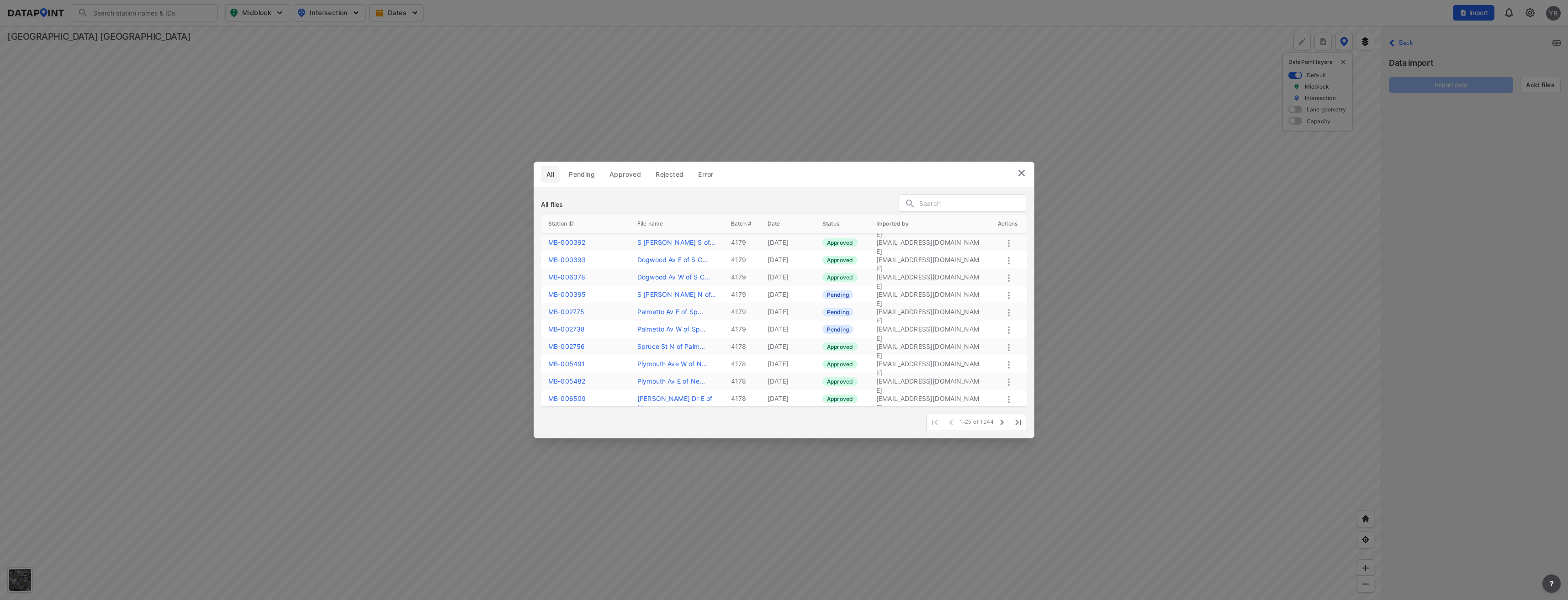
scroll to position [137, 0]
click at [1009, 278] on icon at bounding box center [1009, 279] width 11 height 11
click at [981, 285] on div "Approve" at bounding box center [995, 288] width 69 height 21
click at [1009, 251] on icon at bounding box center [1009, 251] width 2 height 7
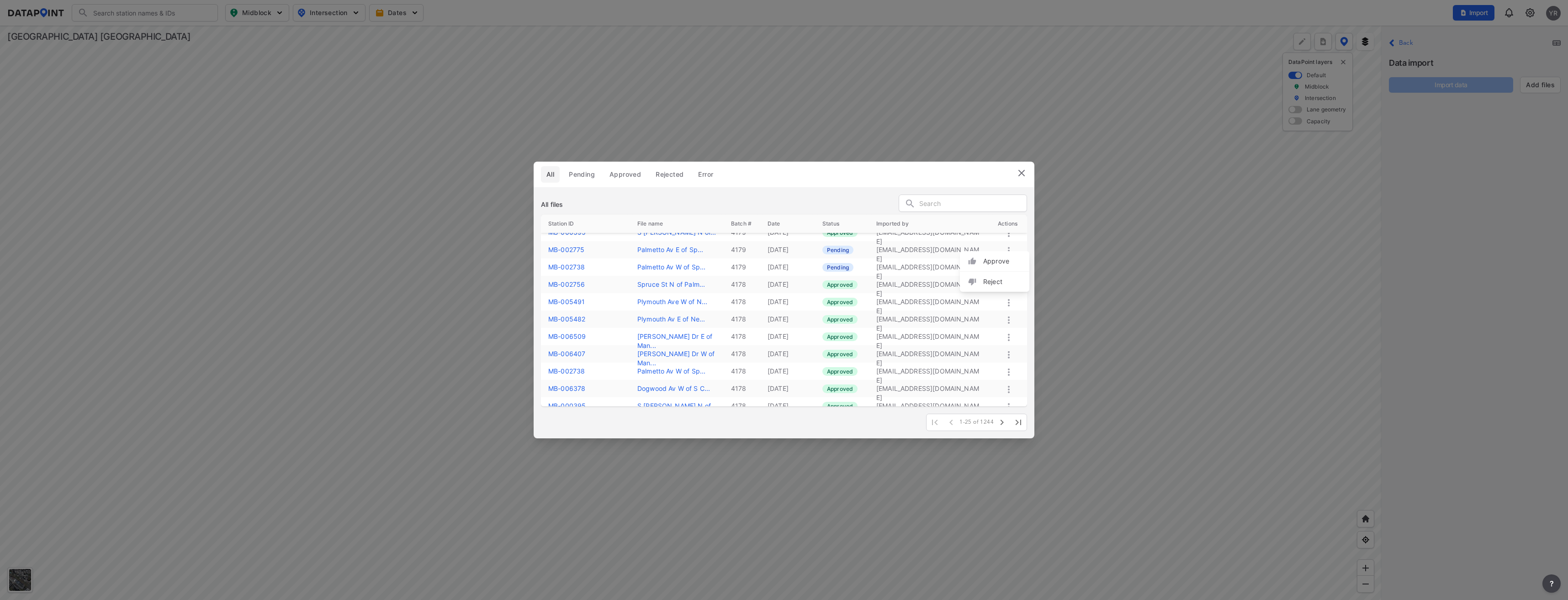
click at [989, 264] on label "Approve" at bounding box center [996, 261] width 26 height 9
click at [1009, 284] on icon at bounding box center [1009, 282] width 11 height 11
click at [986, 297] on label "Approve" at bounding box center [996, 293] width 26 height 9
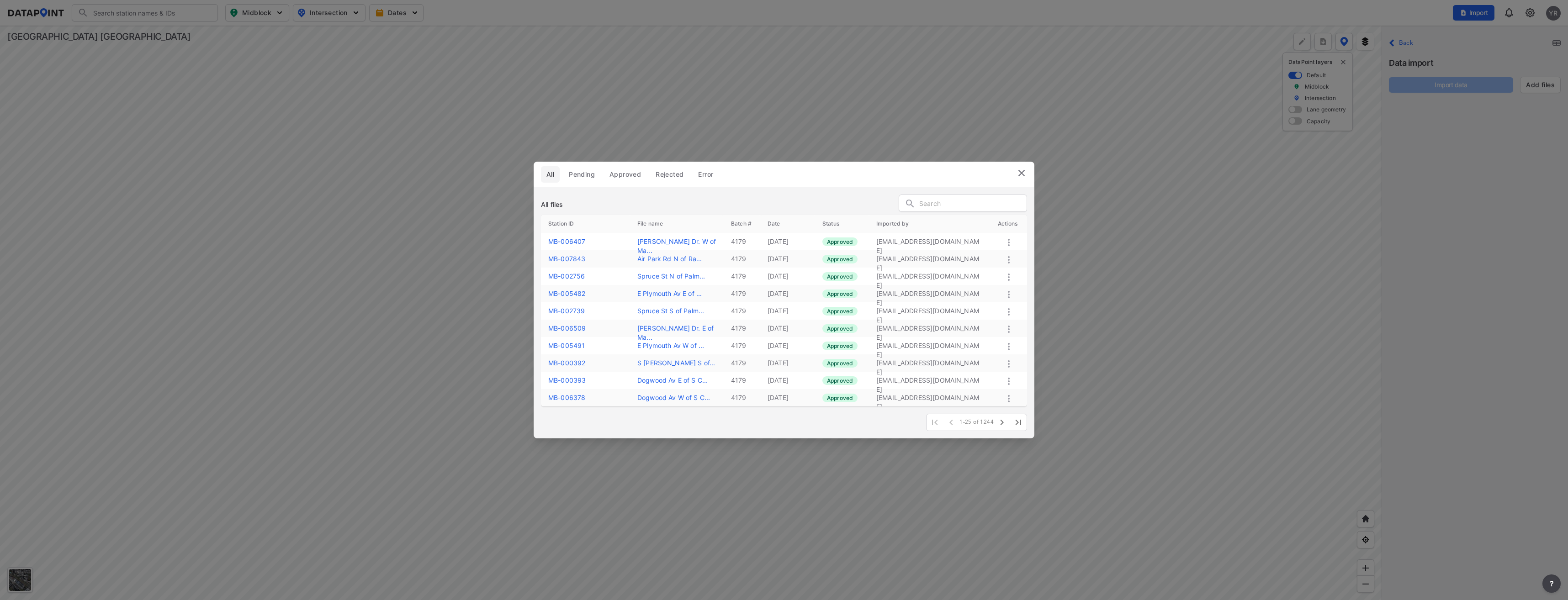
click at [583, 173] on span "Pending" at bounding box center [581, 174] width 26 height 9
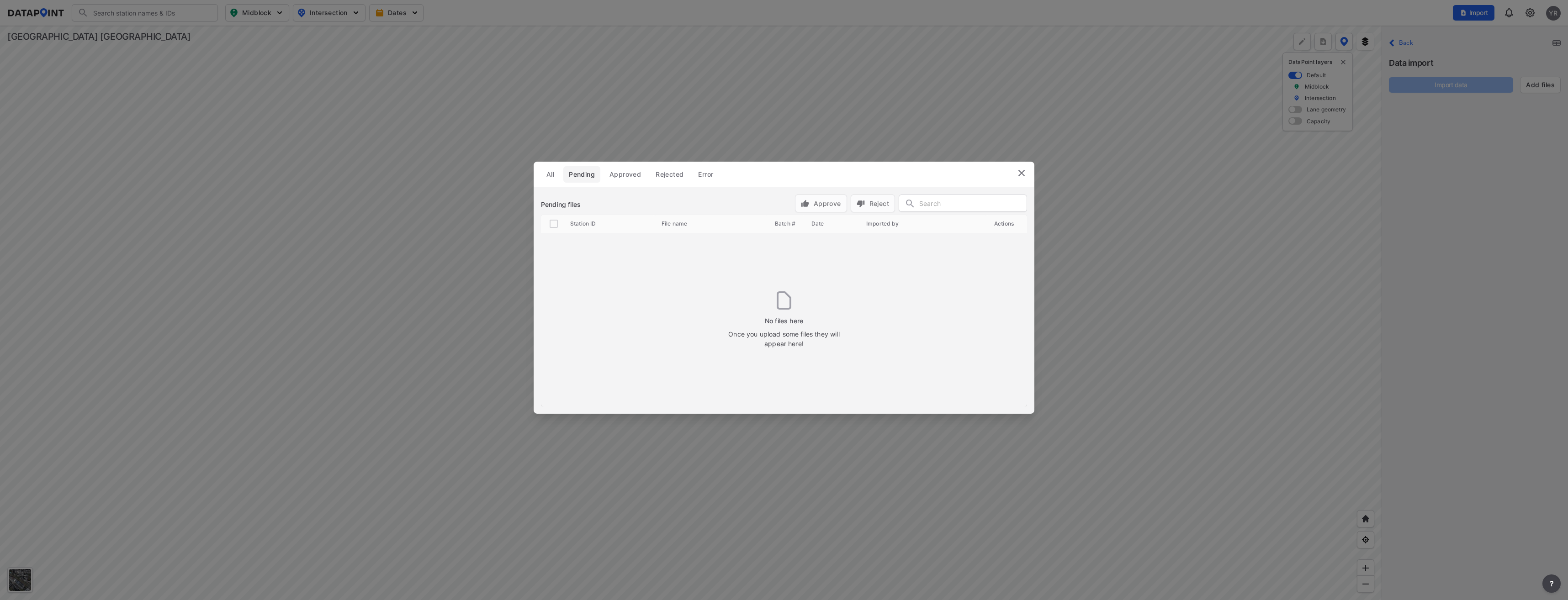
click at [1017, 175] on img at bounding box center [1021, 173] width 11 height 11
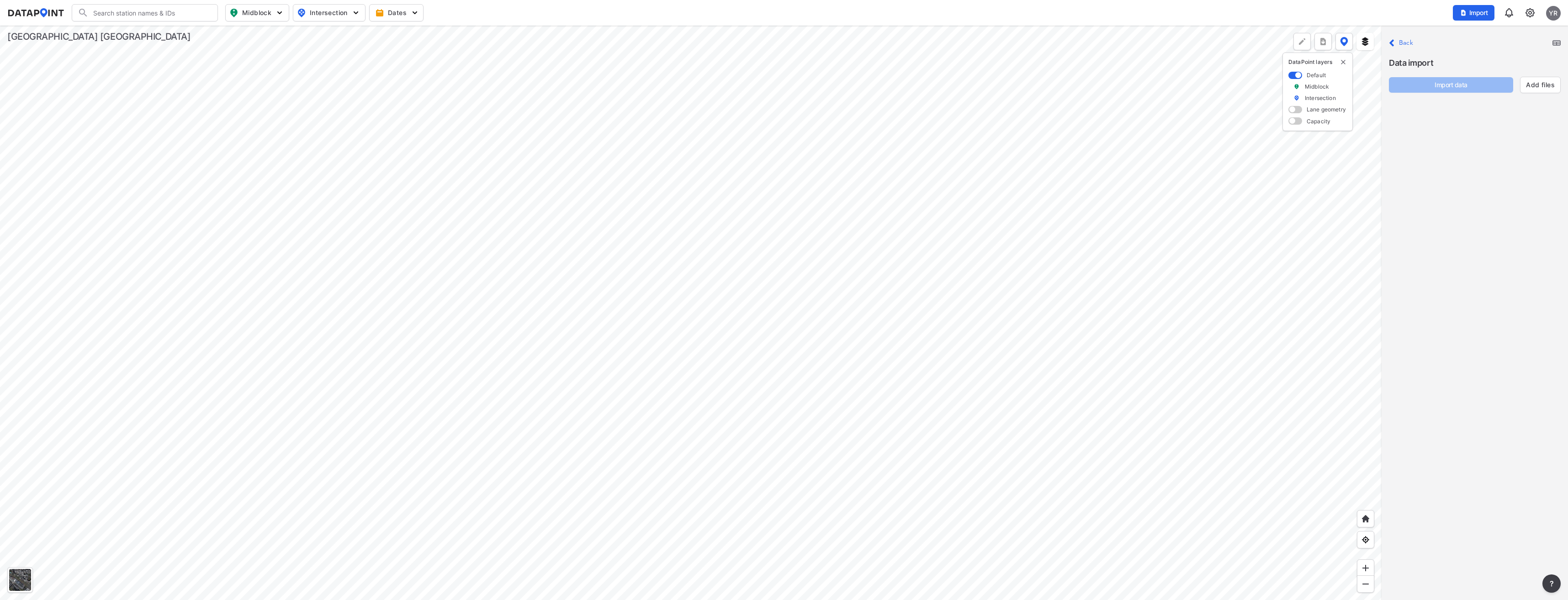
click at [1405, 42] on label "Back" at bounding box center [1405, 43] width 14 height 7
click at [545, 217] on div at bounding box center [691, 313] width 1382 height 574
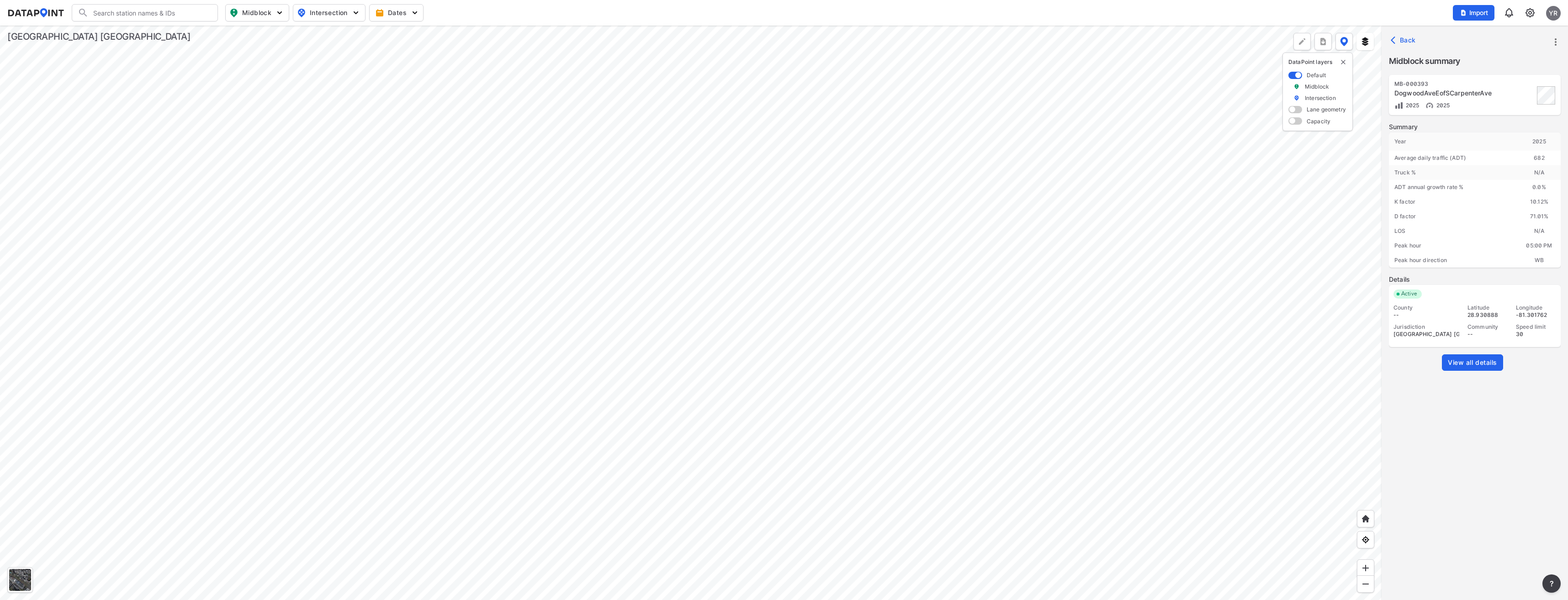
click at [1455, 366] on span "View all details" at bounding box center [1472, 362] width 49 height 9
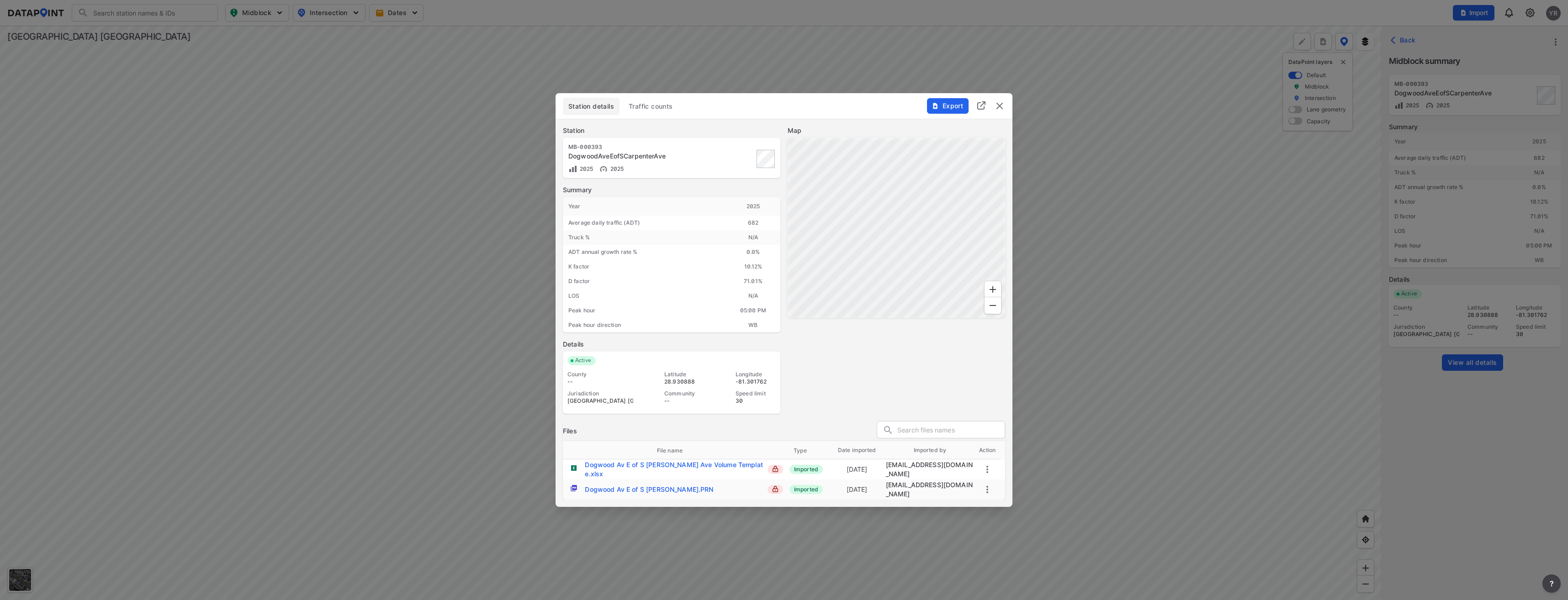
click at [640, 118] on div "Station details Traffic counts" at bounding box center [784, 109] width 443 height 22
click at [644, 111] on span "Traffic counts" at bounding box center [651, 106] width 44 height 9
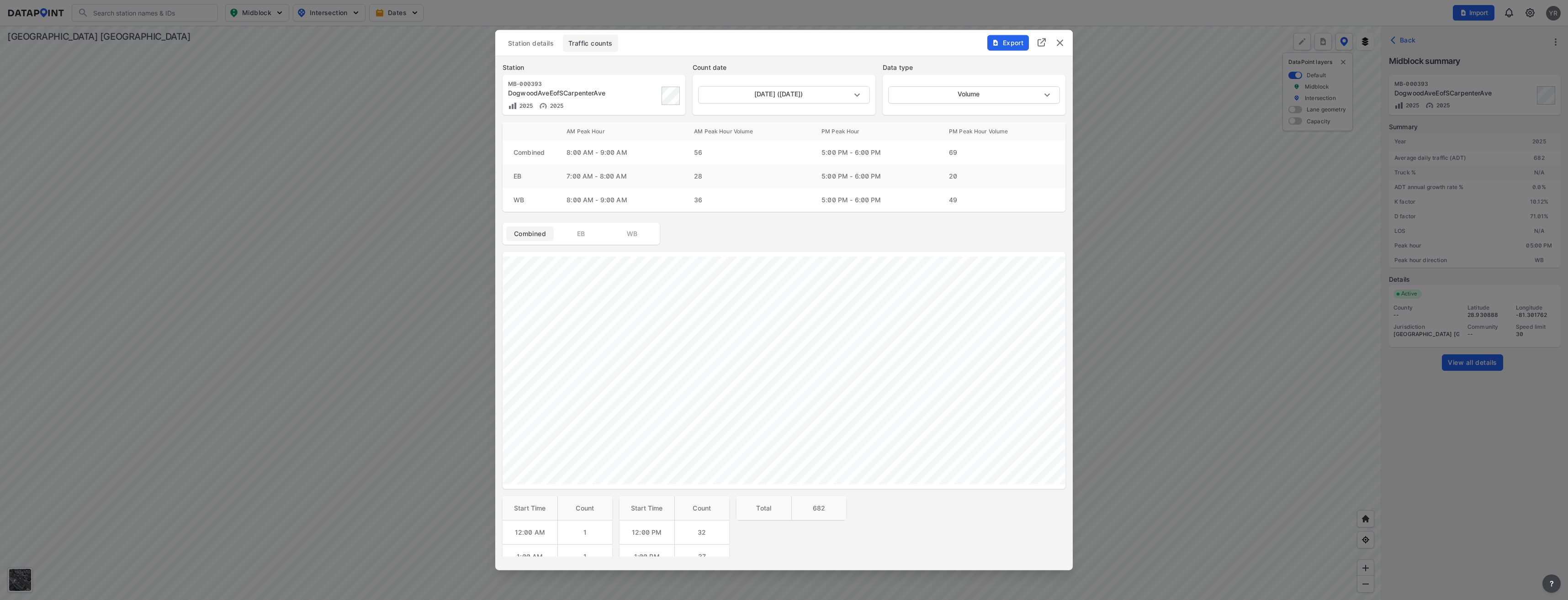
click at [536, 43] on span "Station details" at bounding box center [531, 43] width 46 height 9
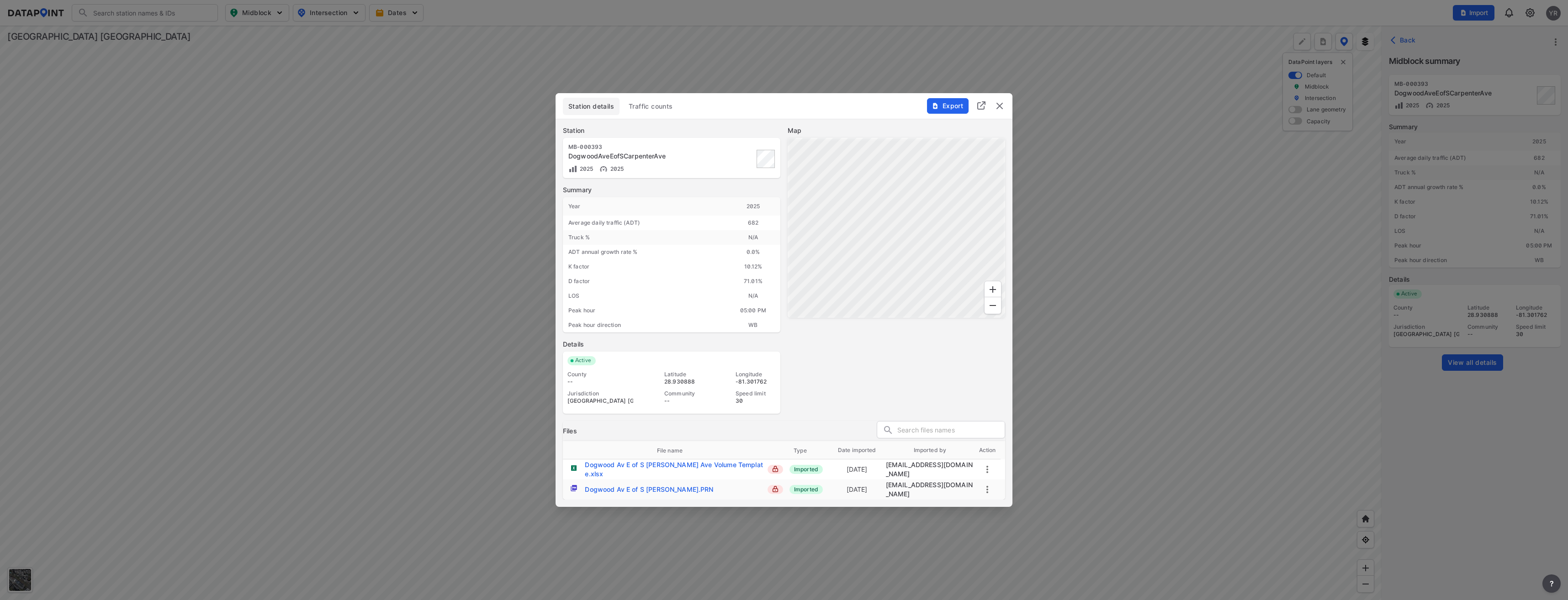
click at [351, 209] on div at bounding box center [784, 300] width 1568 height 600
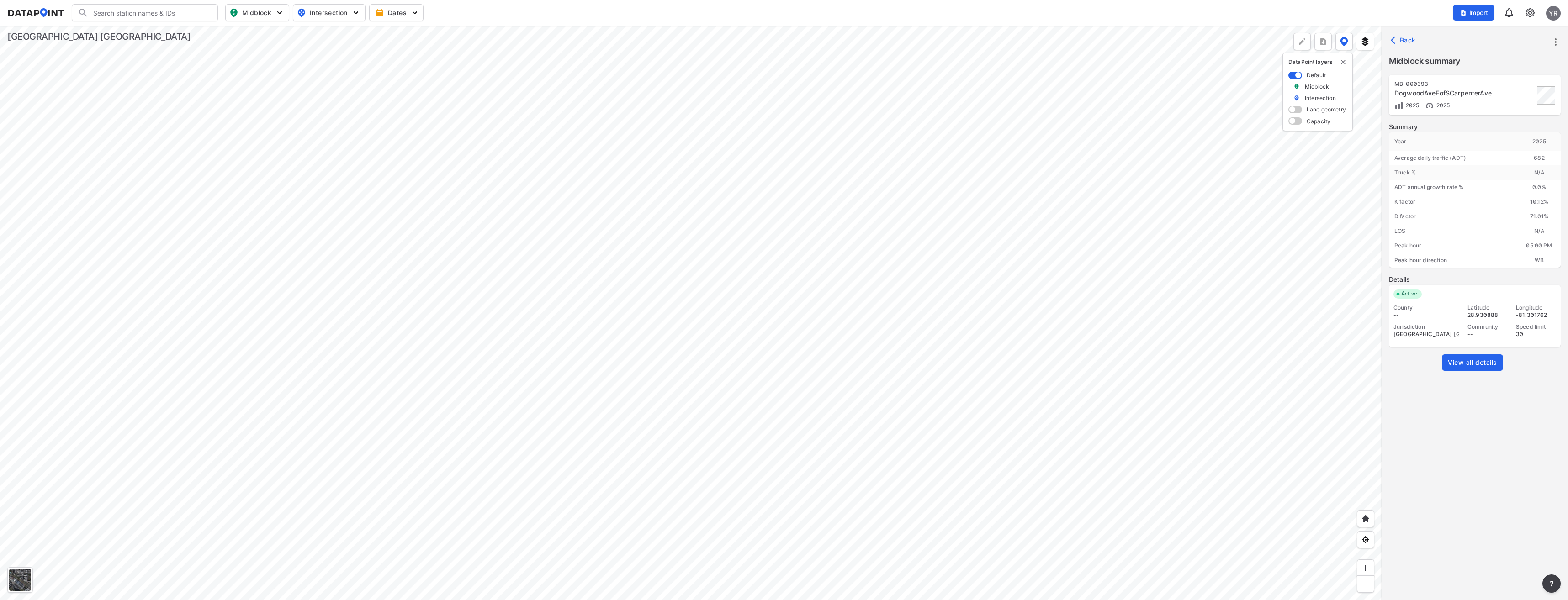
click at [351, 209] on div at bounding box center [691, 313] width 1382 height 574
click at [1481, 365] on span "View all details" at bounding box center [1472, 362] width 49 height 9
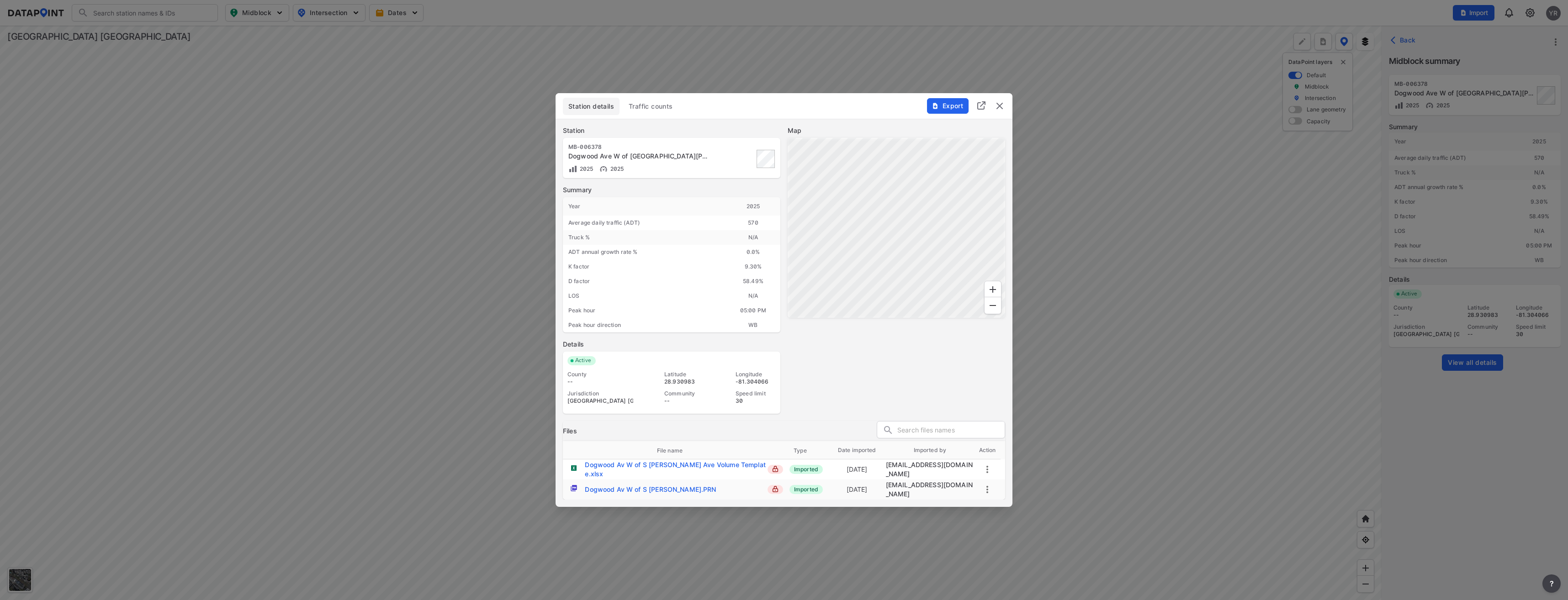
click at [647, 111] on span "Traffic counts" at bounding box center [651, 106] width 44 height 9
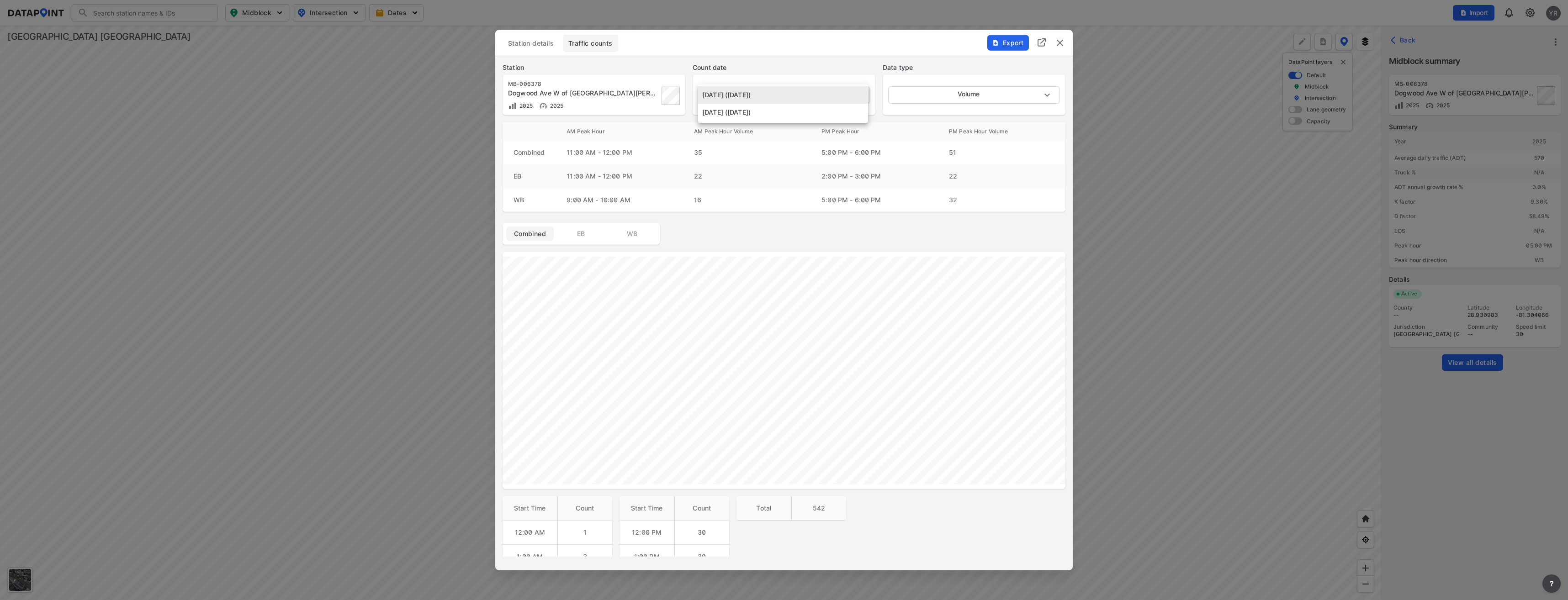
click at [858, 92] on body "Search Please enter a search term. Midblock Intersection Dates Import YR Import…" at bounding box center [784, 300] width 1568 height 600
click at [817, 116] on li "October 1 2025 (Wednesday)" at bounding box center [783, 112] width 170 height 18
type input "2025-10-01"
click at [1057, 42] on img "delete" at bounding box center [1060, 43] width 11 height 11
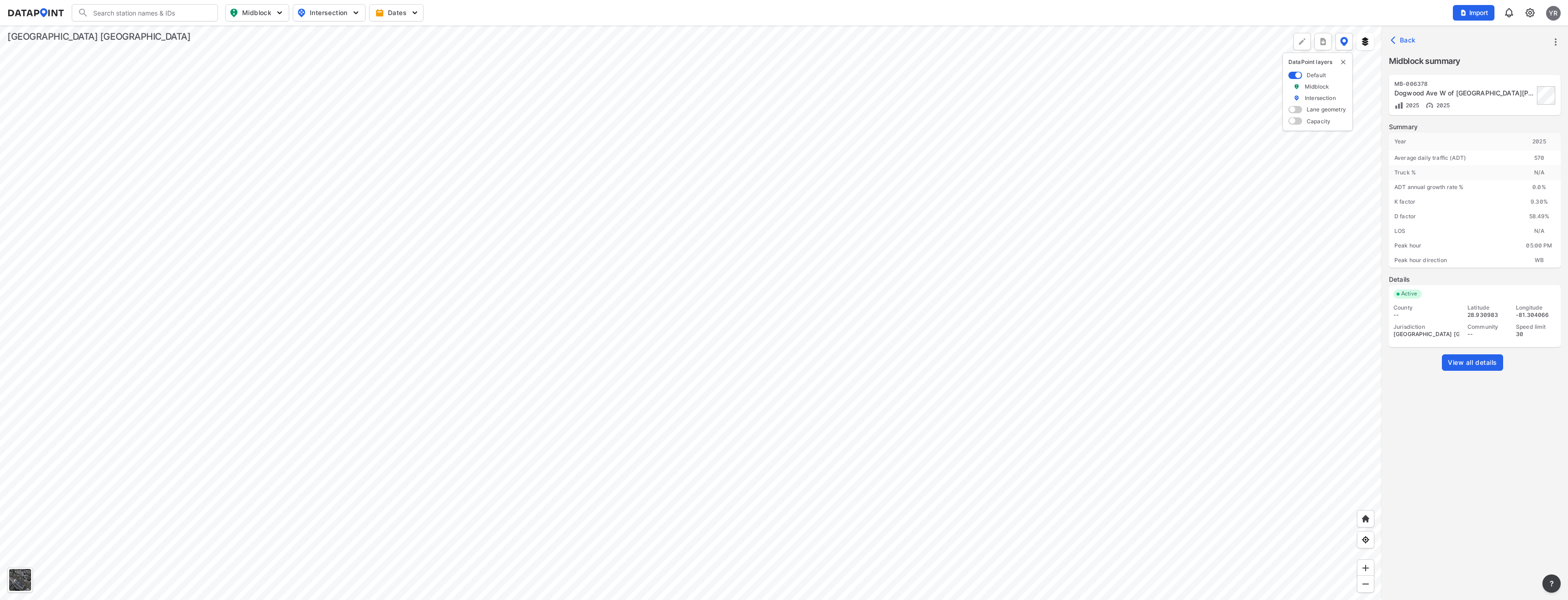
click at [766, 354] on div at bounding box center [691, 313] width 1382 height 574
click at [912, 321] on div at bounding box center [691, 313] width 1382 height 574
click at [771, 165] on div at bounding box center [691, 313] width 1382 height 574
click at [615, 301] on div at bounding box center [691, 313] width 1382 height 574
click at [1474, 365] on span "View all details" at bounding box center [1472, 362] width 49 height 9
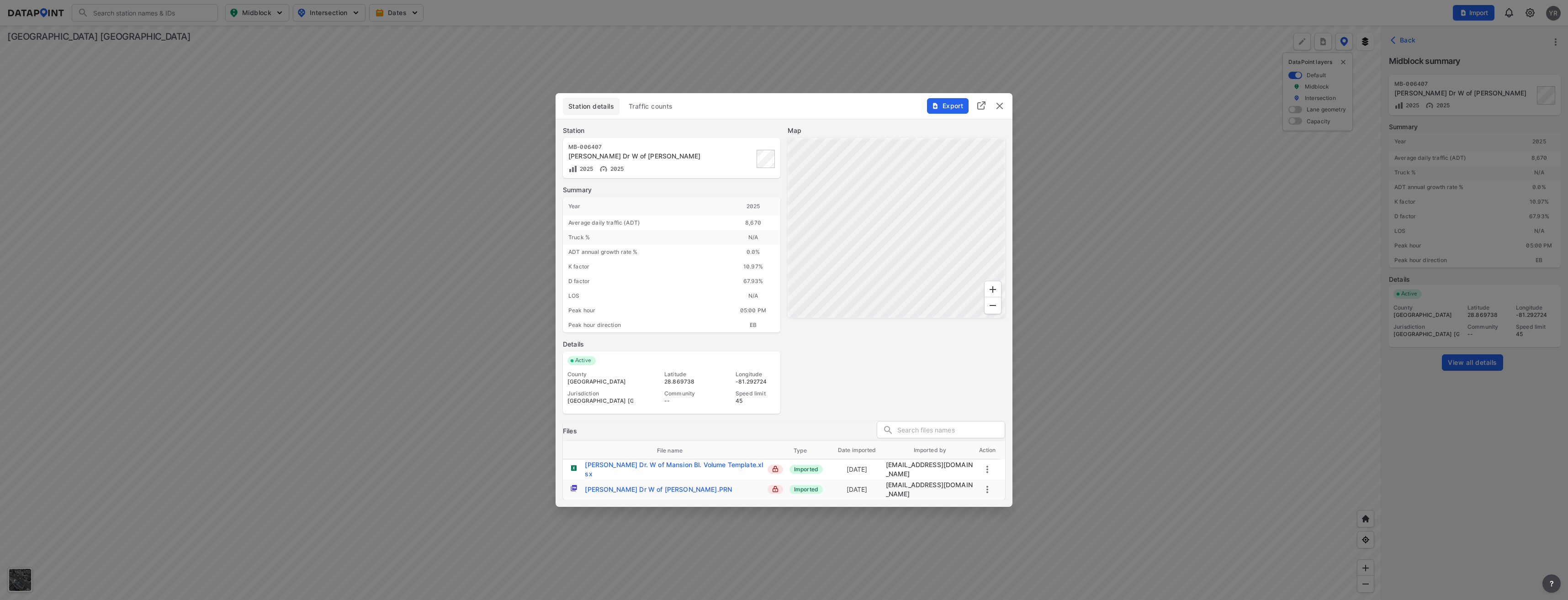
click at [651, 110] on span "Traffic counts" at bounding box center [651, 106] width 44 height 9
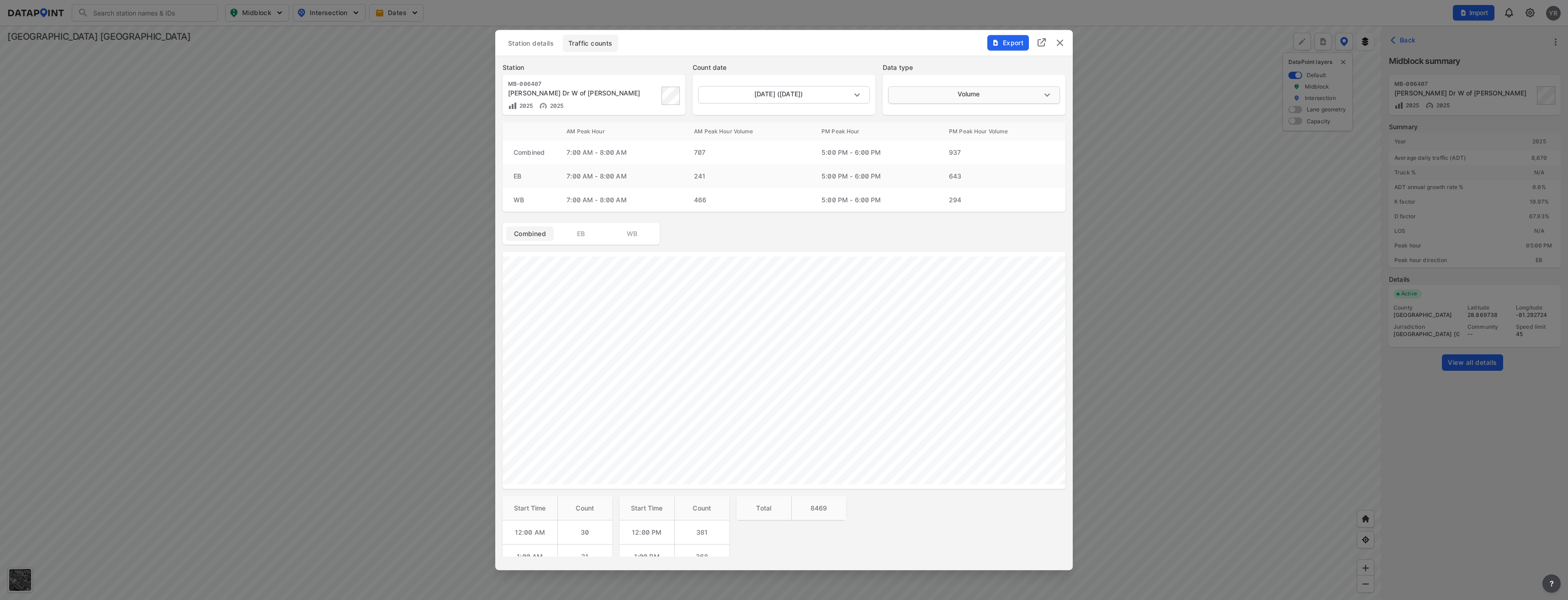
click at [1043, 95] on body "Search Please enter a search term. Midblock Intersection Dates Import YR Import…" at bounding box center [784, 300] width 1568 height 600
click at [924, 127] on li "Speed" at bounding box center [973, 130] width 170 height 18
type input "Speed"
click at [525, 41] on span "Station details" at bounding box center [531, 43] width 46 height 9
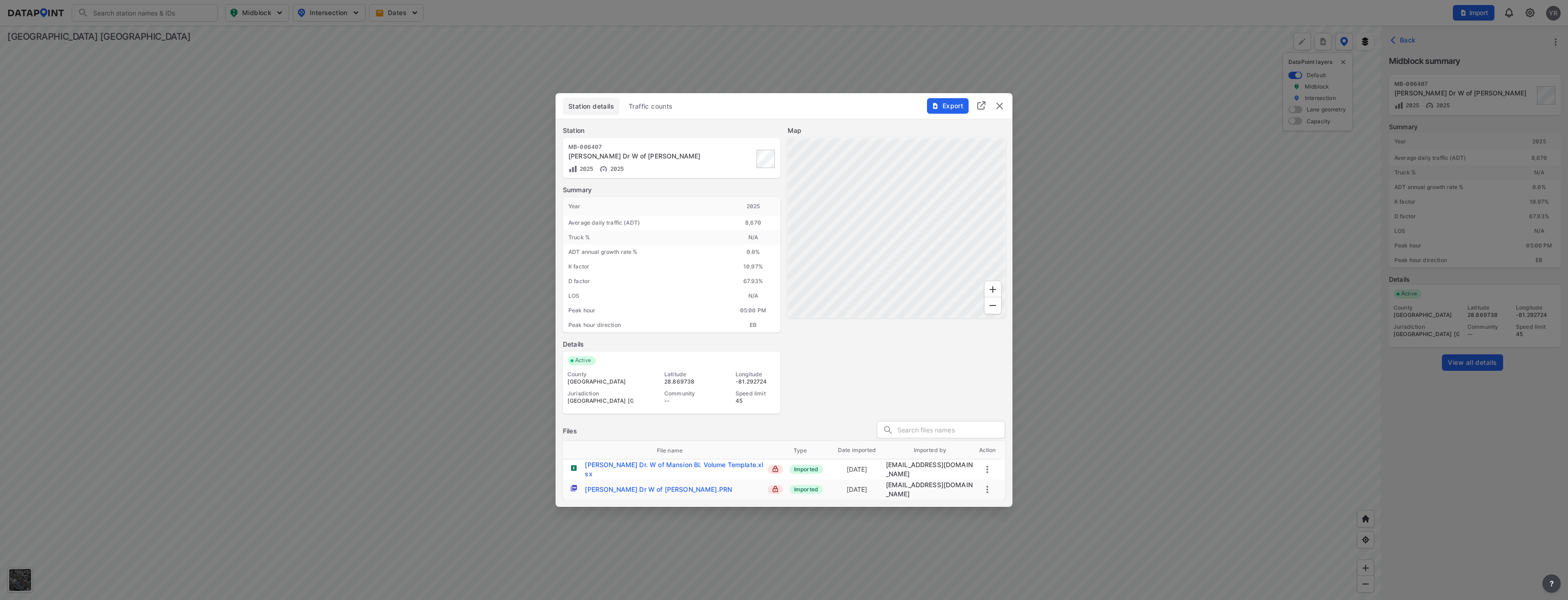
click at [661, 105] on span "Traffic counts" at bounding box center [651, 106] width 44 height 9
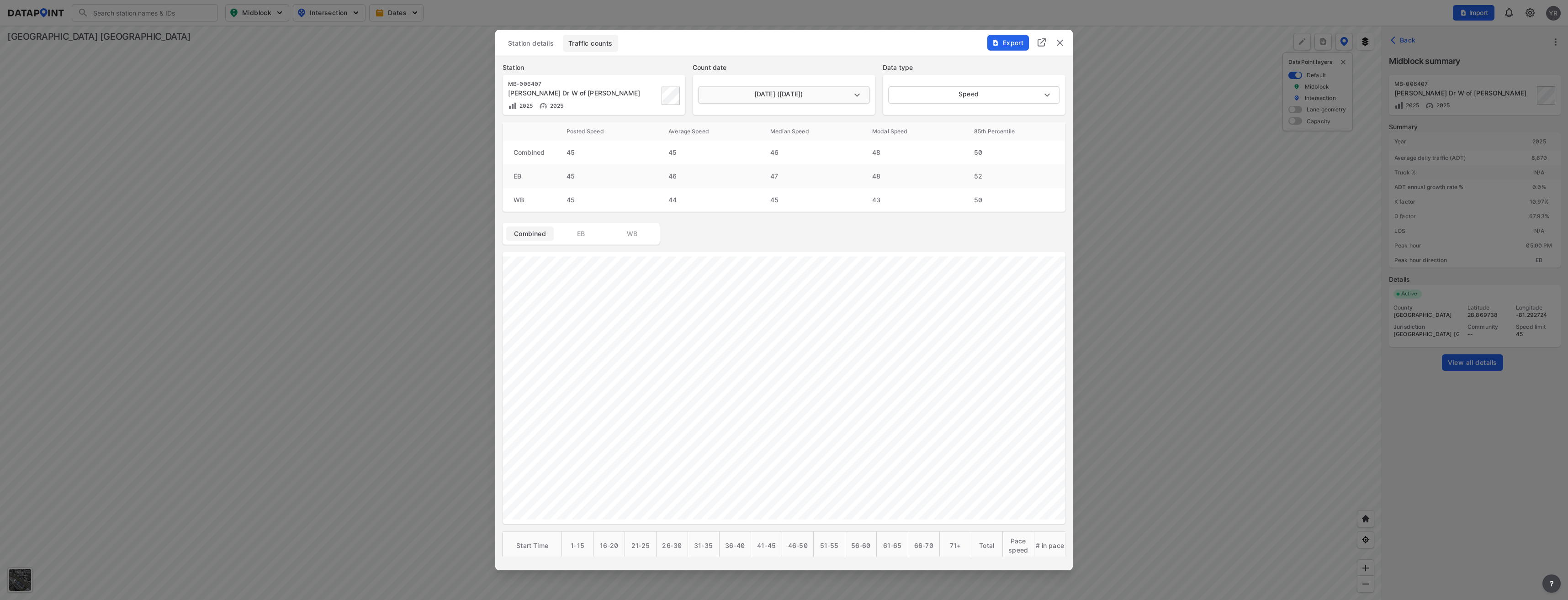
click at [858, 95] on body "Search Please enter a search term. Midblock Intersection Dates Import YR Import…" at bounding box center [784, 300] width 1568 height 600
click at [807, 115] on li "October 1 2025 (Wednesday)" at bounding box center [783, 112] width 170 height 18
click at [855, 95] on body "Search Please enter a search term. Midblock Intersection Dates Import YR Import…" at bounding box center [784, 300] width 1568 height 600
click at [793, 84] on li "October 2 2025 (Thursday)" at bounding box center [783, 77] width 170 height 18
type input "2025-10-02"
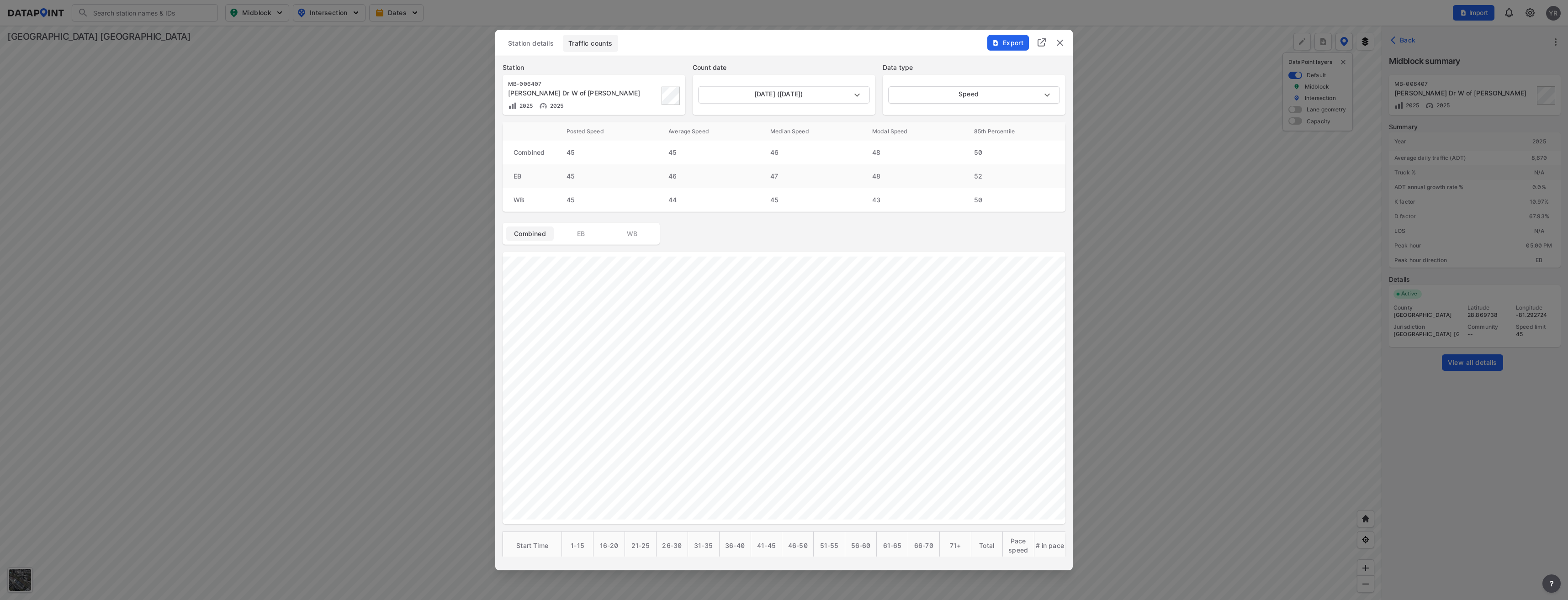
click at [1062, 41] on img "delete" at bounding box center [1060, 43] width 11 height 11
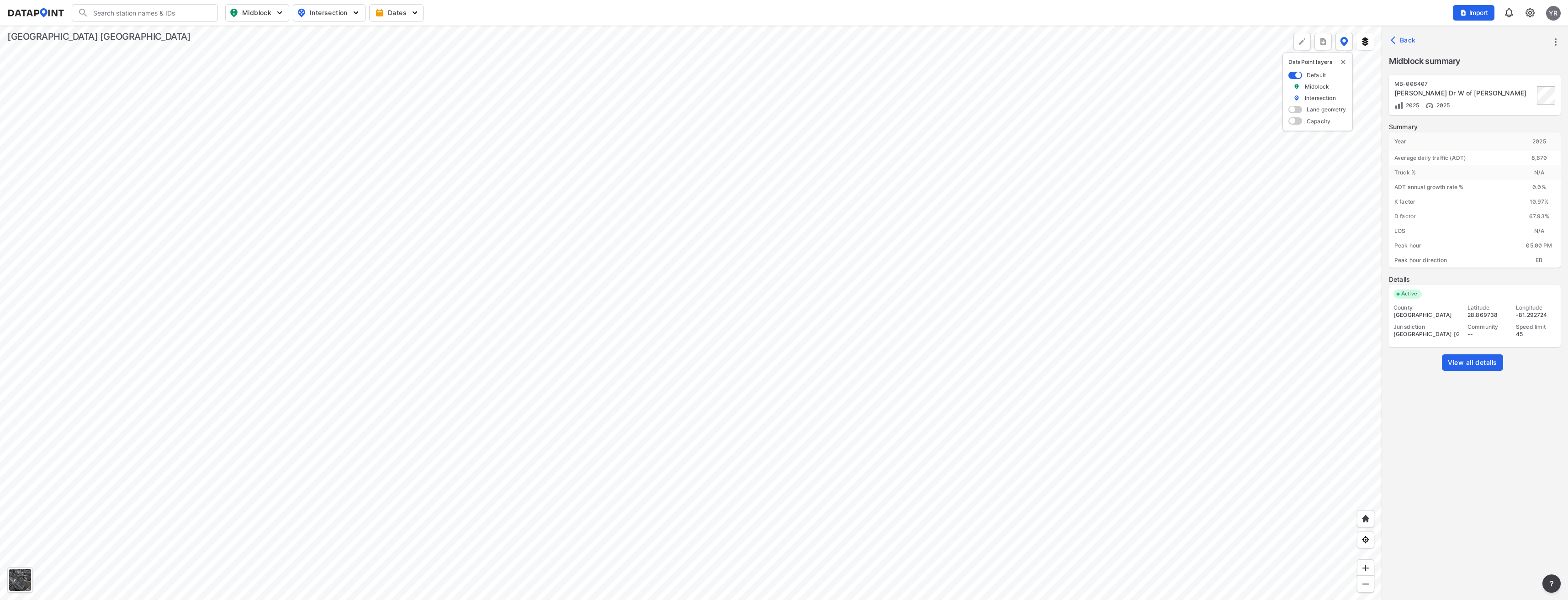
click at [948, 281] on div at bounding box center [691, 313] width 1382 height 574
click at [915, 269] on div at bounding box center [691, 313] width 1382 height 574
click at [1119, 236] on div at bounding box center [691, 313] width 1382 height 574
click at [561, 291] on div at bounding box center [691, 313] width 1382 height 574
click at [757, 273] on div at bounding box center [691, 313] width 1382 height 574
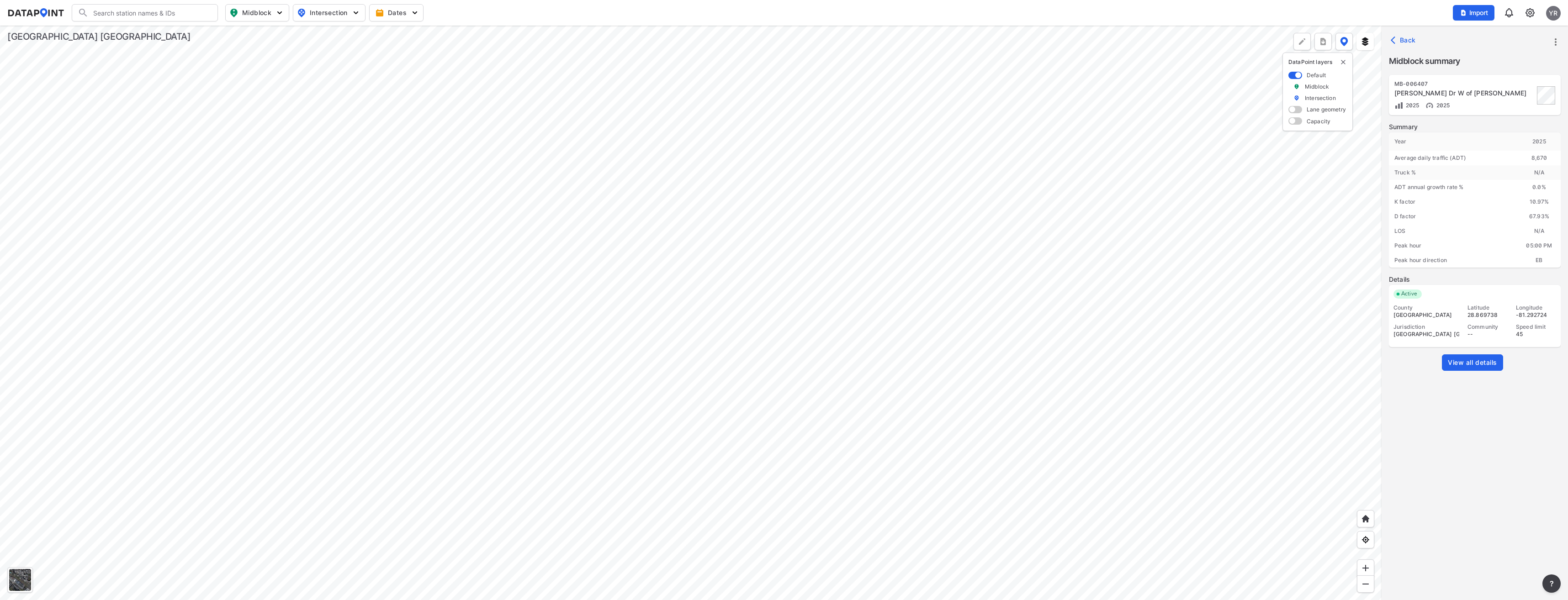
click at [825, 245] on div at bounding box center [691, 313] width 1382 height 574
click at [829, 273] on div at bounding box center [691, 313] width 1382 height 574
click at [754, 318] on div at bounding box center [691, 313] width 1382 height 574
click at [589, 321] on div at bounding box center [691, 313] width 1382 height 574
click at [637, 195] on div at bounding box center [691, 313] width 1382 height 574
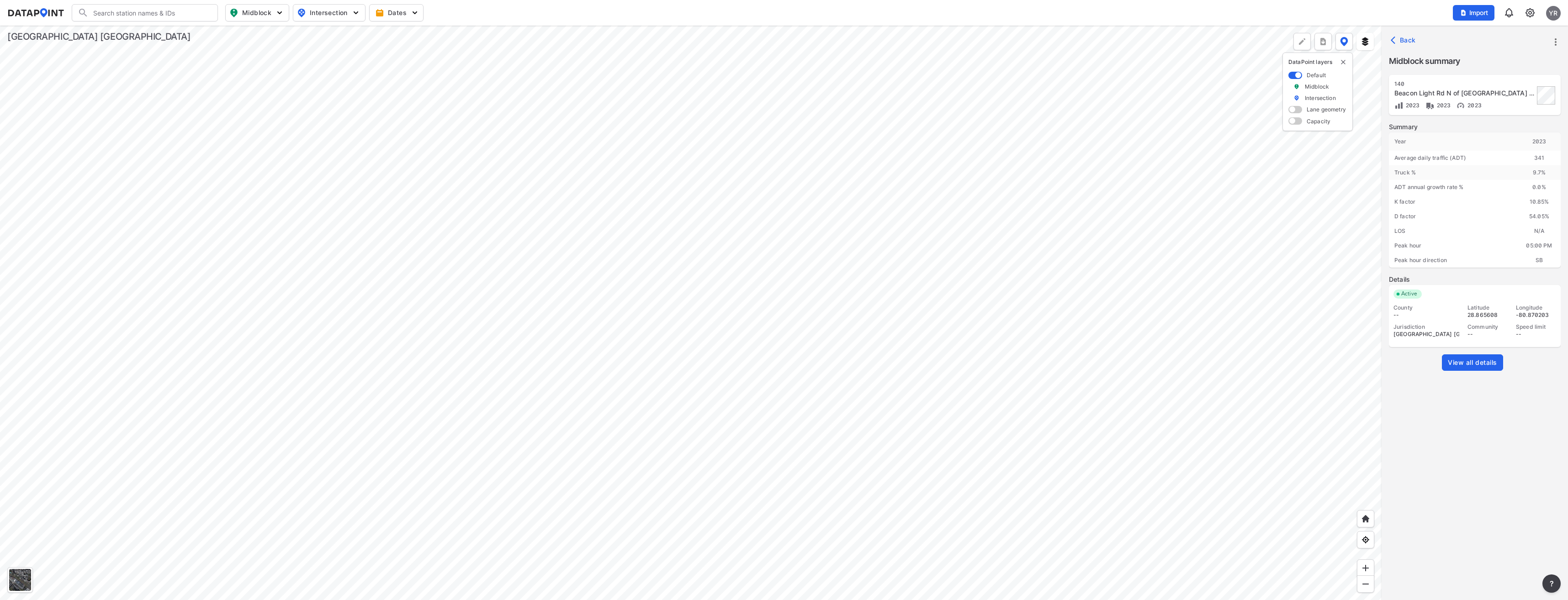
click at [657, 545] on div at bounding box center [691, 313] width 1382 height 574
click at [527, 281] on div at bounding box center [691, 313] width 1382 height 574
click at [457, 270] on div at bounding box center [691, 313] width 1382 height 574
click at [493, 335] on div at bounding box center [691, 313] width 1382 height 574
click at [471, 392] on div at bounding box center [691, 313] width 1382 height 574
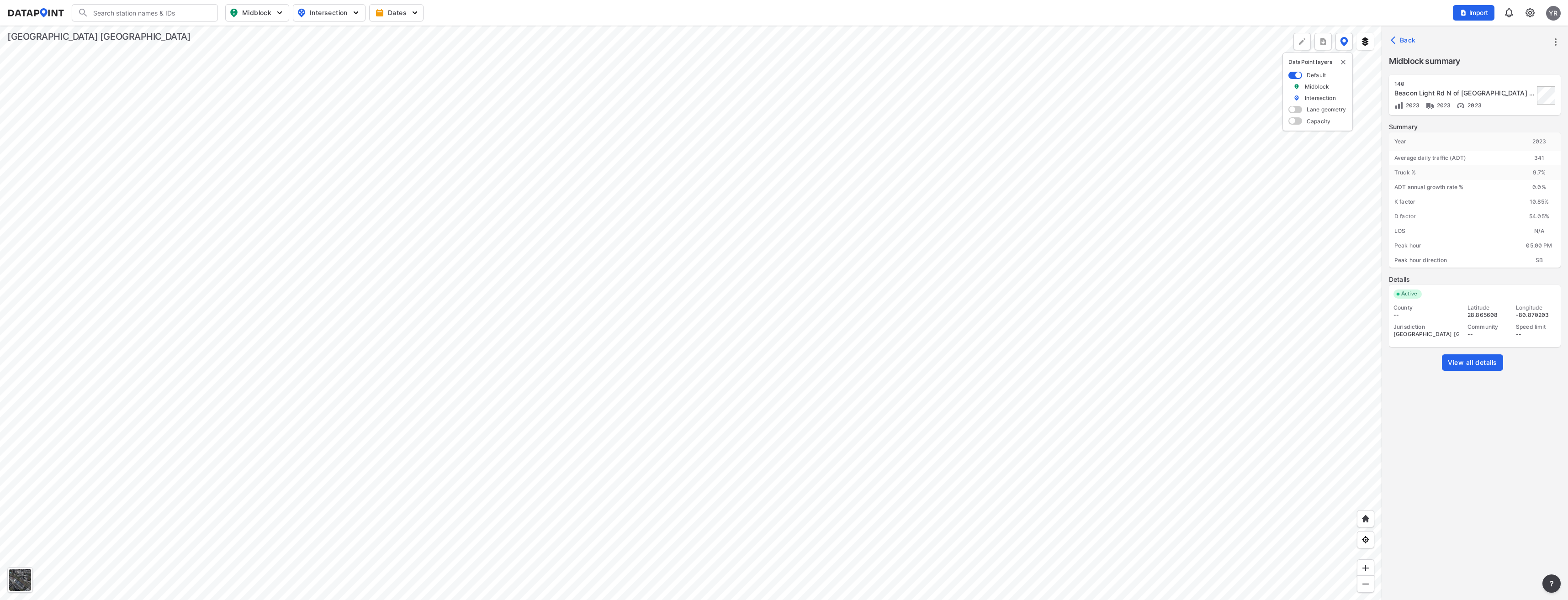
click at [478, 448] on div at bounding box center [691, 313] width 1382 height 574
click at [537, 486] on div at bounding box center [691, 313] width 1382 height 574
click at [450, 378] on div at bounding box center [691, 313] width 1382 height 574
click at [738, 441] on div at bounding box center [691, 313] width 1382 height 574
click at [799, 366] on div at bounding box center [691, 313] width 1382 height 574
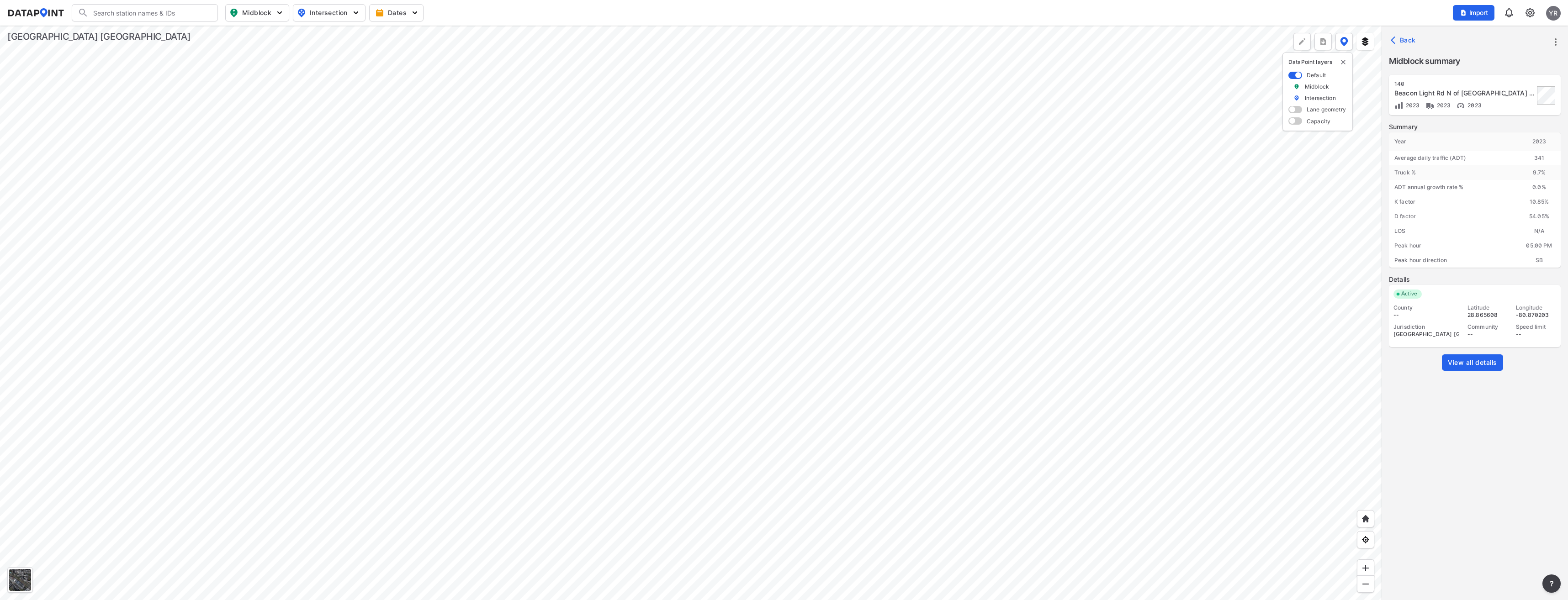
click at [814, 227] on div at bounding box center [691, 313] width 1382 height 574
click at [934, 106] on div at bounding box center [691, 313] width 1382 height 574
click at [560, 173] on div at bounding box center [691, 313] width 1382 height 574
click at [900, 26] on div at bounding box center [691, 313] width 1382 height 574
click at [777, 26] on div at bounding box center [691, 313] width 1382 height 574
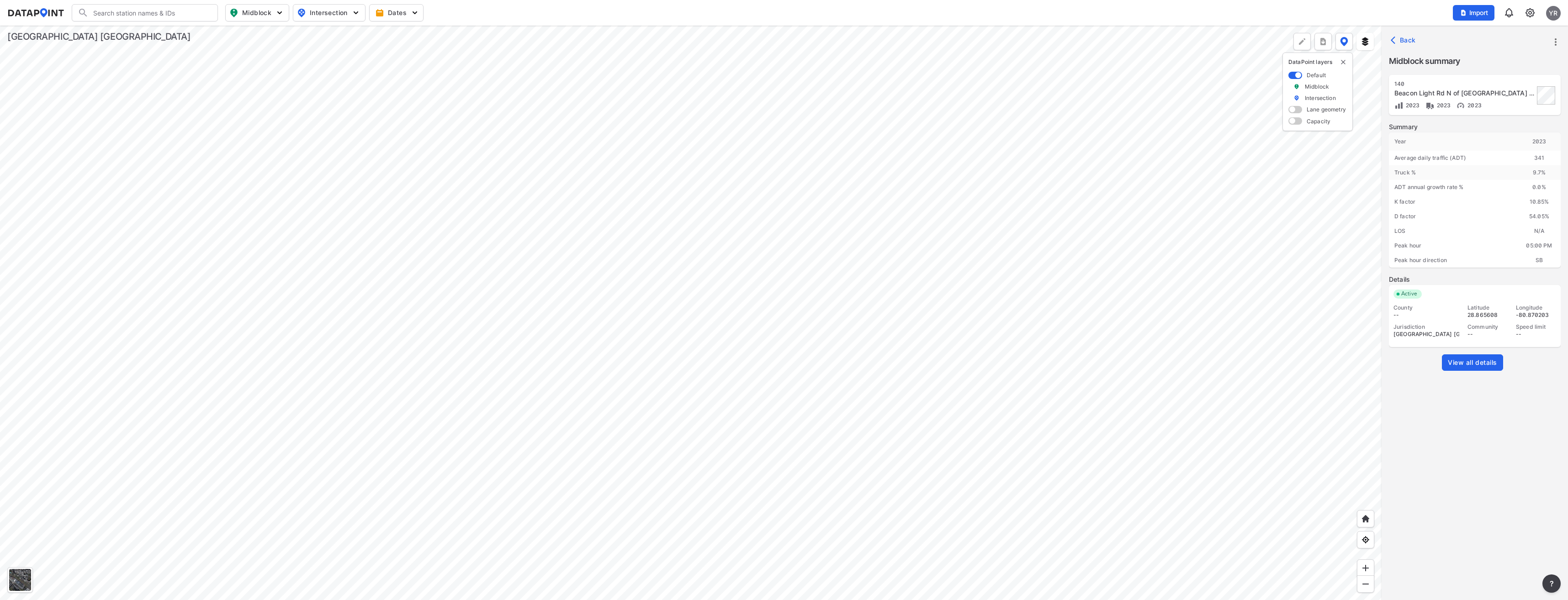
click at [798, 26] on div at bounding box center [691, 313] width 1382 height 574
click at [758, 26] on div at bounding box center [691, 313] width 1382 height 574
click at [640, 125] on div at bounding box center [691, 313] width 1382 height 574
click at [744, 233] on div at bounding box center [691, 313] width 1382 height 574
click at [723, 318] on div at bounding box center [691, 313] width 1382 height 574
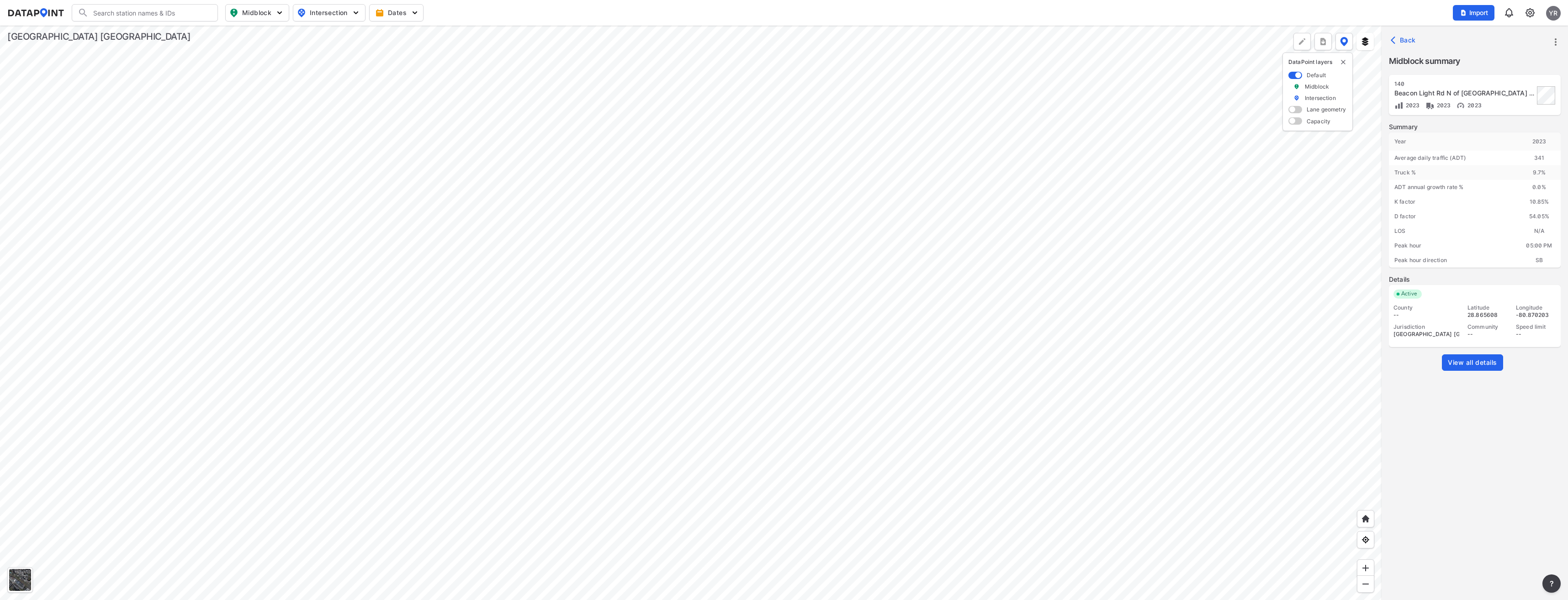
click at [683, 211] on div at bounding box center [691, 313] width 1382 height 574
click at [693, 197] on div at bounding box center [691, 313] width 1382 height 574
click at [765, 223] on div at bounding box center [691, 313] width 1382 height 574
click at [858, 471] on div at bounding box center [691, 313] width 1382 height 574
click at [864, 281] on div at bounding box center [691, 313] width 1382 height 574
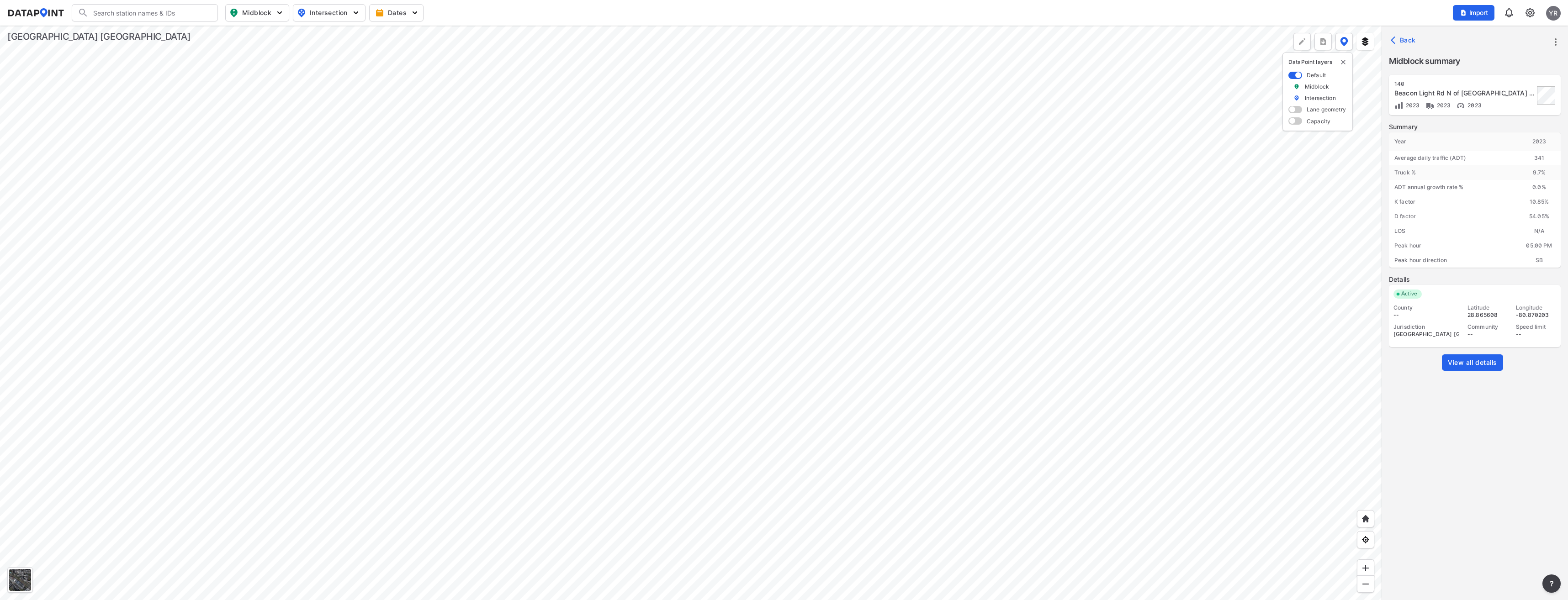
click at [853, 274] on div at bounding box center [691, 313] width 1382 height 574
click at [871, 338] on div at bounding box center [691, 313] width 1382 height 574
click at [796, 348] on div at bounding box center [691, 313] width 1382 height 574
click at [613, 138] on div at bounding box center [691, 313] width 1382 height 574
click at [1120, 301] on div at bounding box center [691, 313] width 1382 height 574
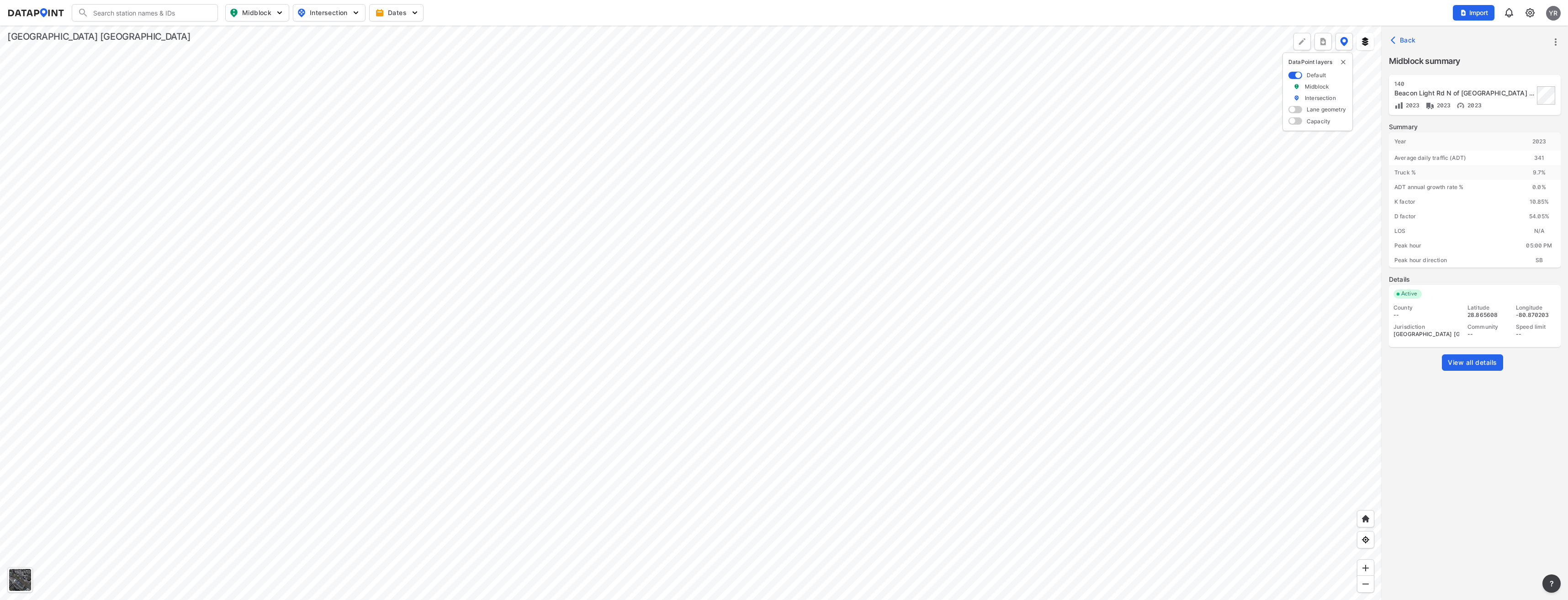
click at [802, 298] on div at bounding box center [691, 313] width 1382 height 574
click at [707, 212] on div at bounding box center [691, 313] width 1382 height 574
click at [617, 306] on div at bounding box center [691, 313] width 1382 height 574
click at [519, 228] on div at bounding box center [691, 313] width 1382 height 574
click at [662, 224] on div at bounding box center [691, 313] width 1382 height 574
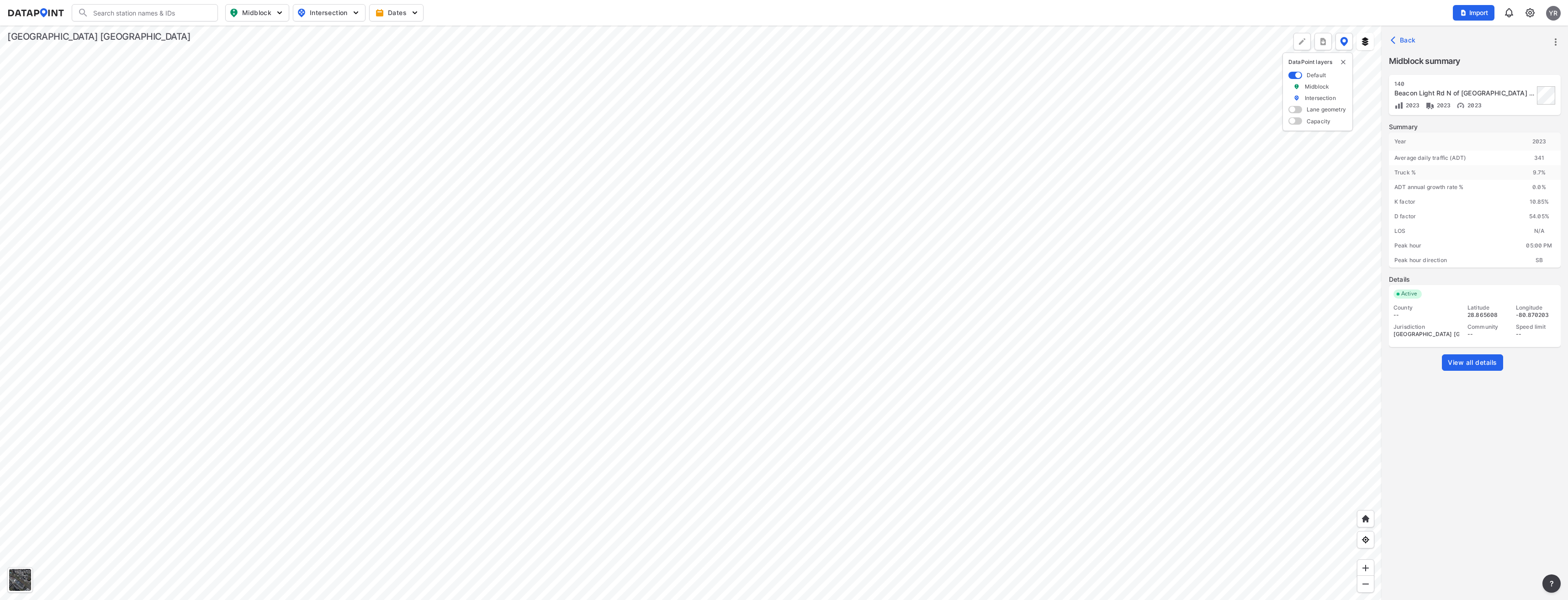
click at [876, 385] on div at bounding box center [691, 313] width 1382 height 574
